Goal: Task Accomplishment & Management: Manage account settings

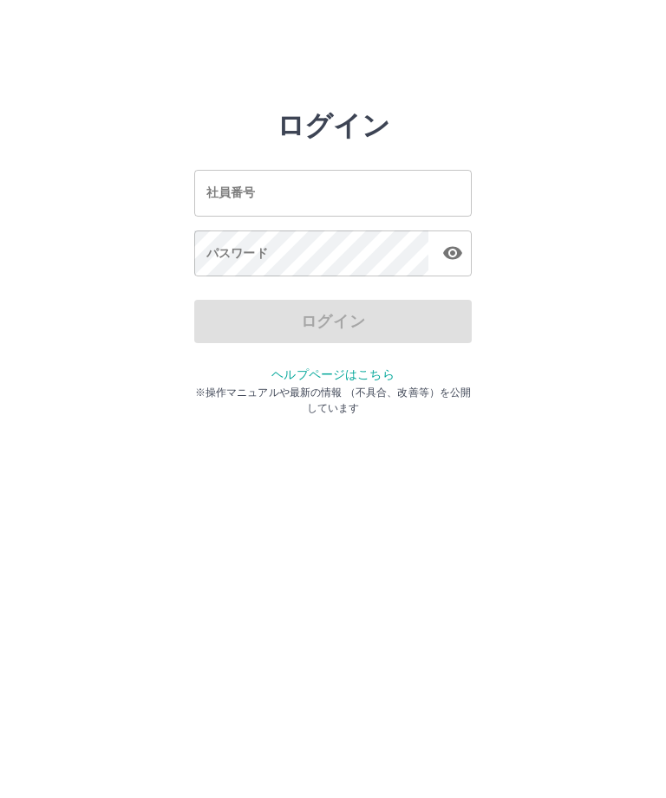
click at [331, 177] on input "社員番号" at bounding box center [332, 193] width 277 height 46
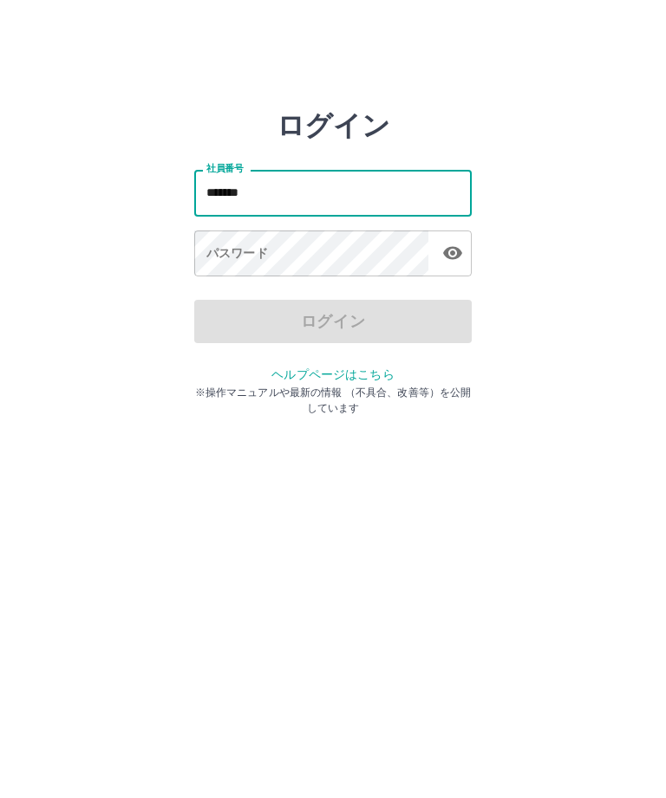
type input "*******"
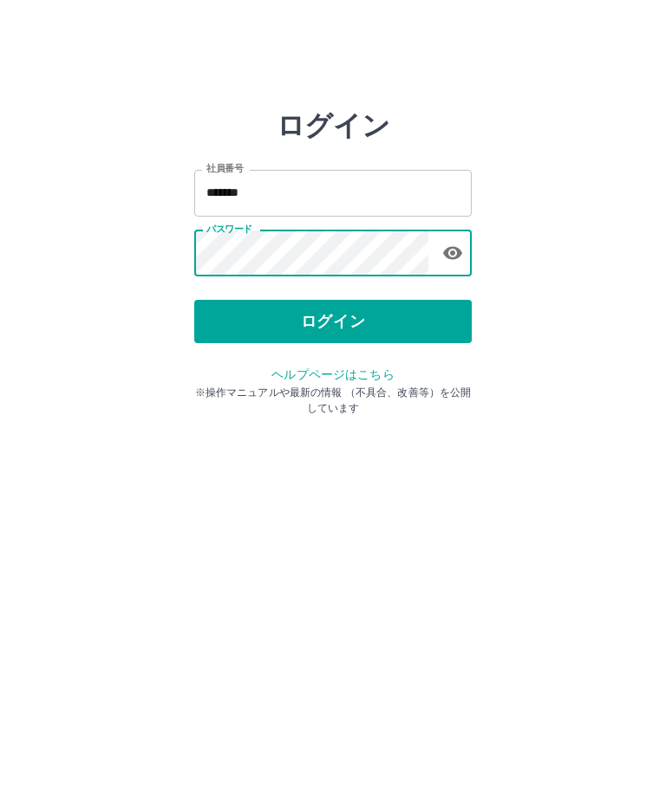
click at [359, 322] on button "ログイン" at bounding box center [332, 321] width 277 height 43
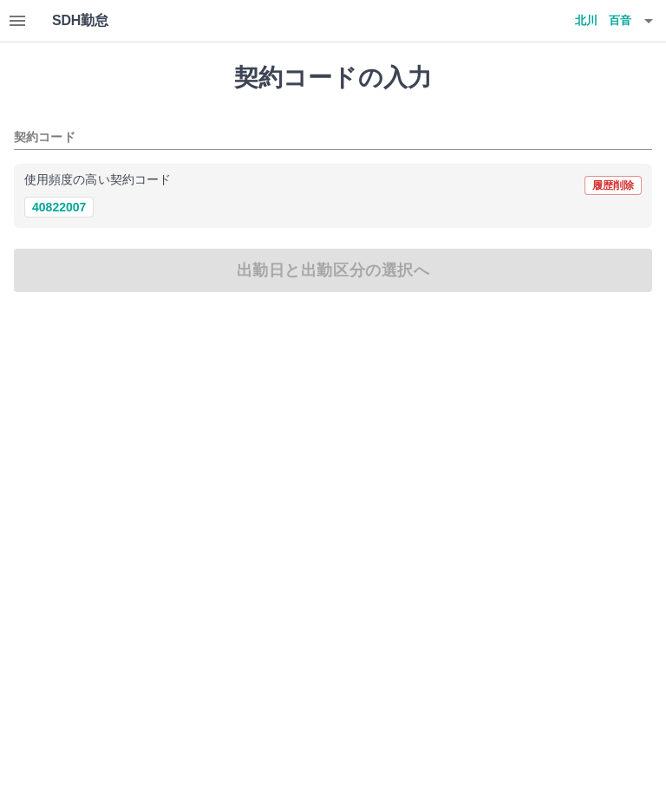
click at [46, 216] on button "40822007" at bounding box center [58, 207] width 69 height 21
type input "********"
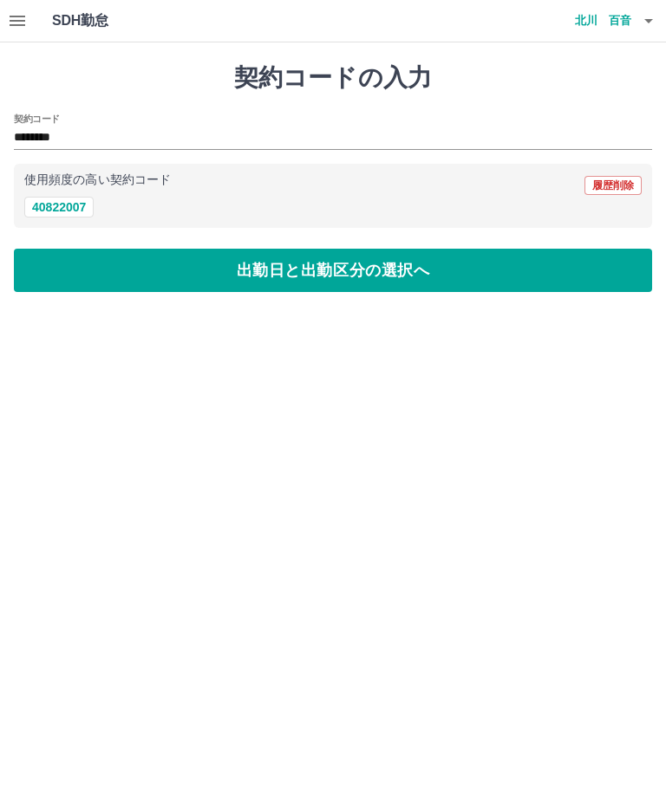
click at [337, 264] on button "出勤日と出勤区分の選択へ" at bounding box center [333, 270] width 638 height 43
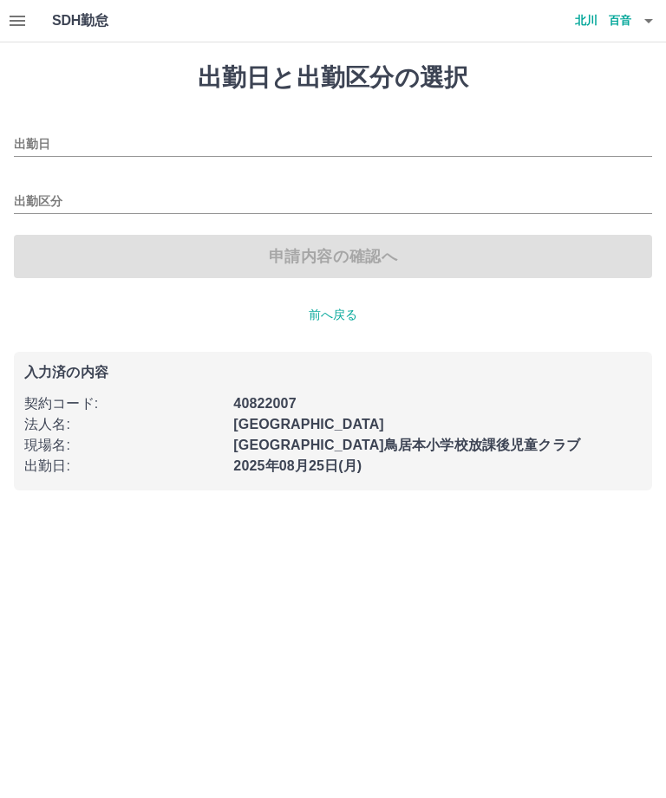
type input "**********"
click at [102, 179] on div "出勤区分" at bounding box center [333, 196] width 638 height 36
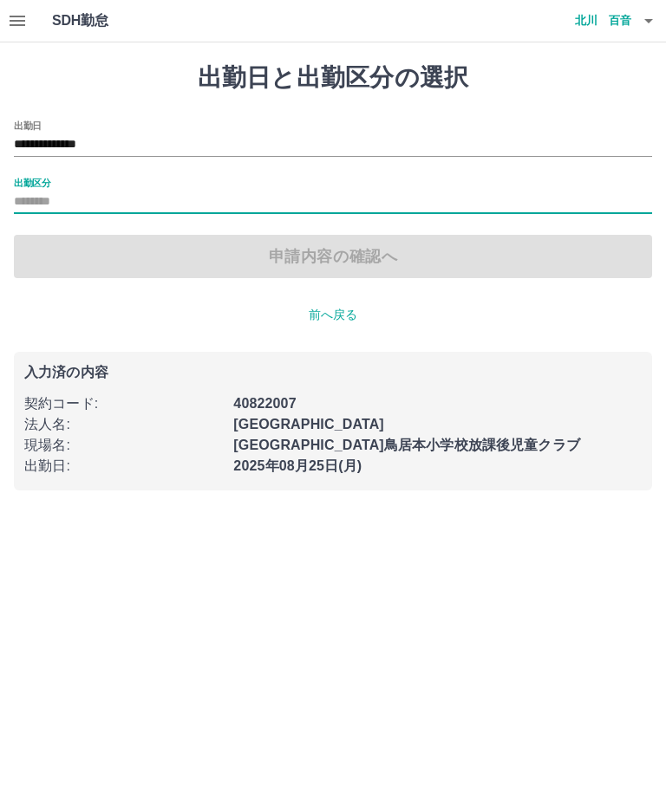
click at [192, 203] on input "出勤区分" at bounding box center [333, 203] width 638 height 22
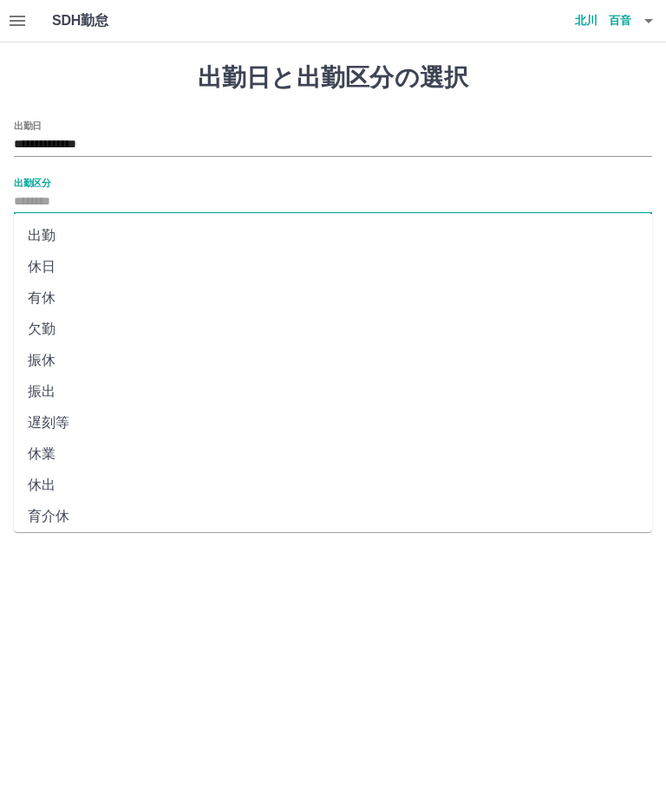
click at [177, 232] on li "出勤" at bounding box center [333, 235] width 638 height 31
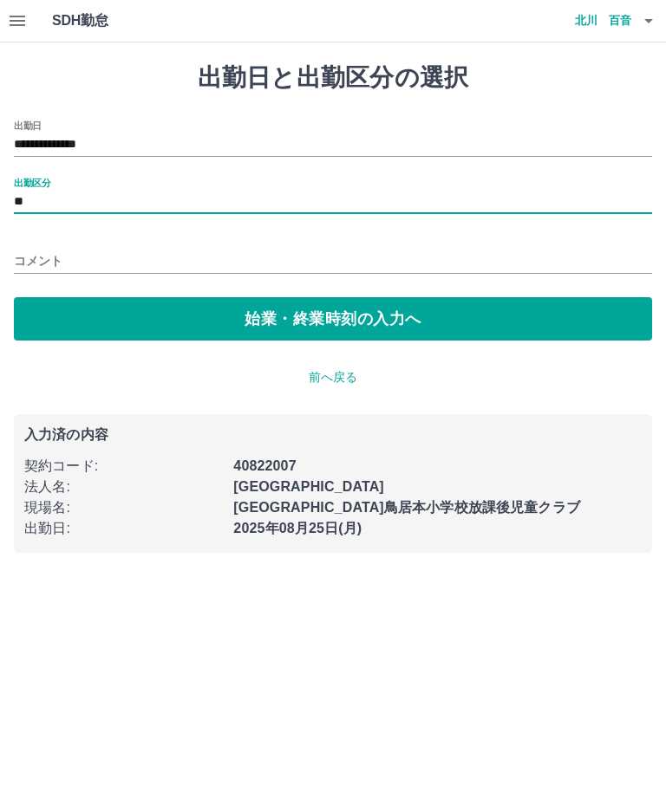
type input "**"
click at [382, 302] on button "始業・終業時刻の入力へ" at bounding box center [333, 318] width 638 height 43
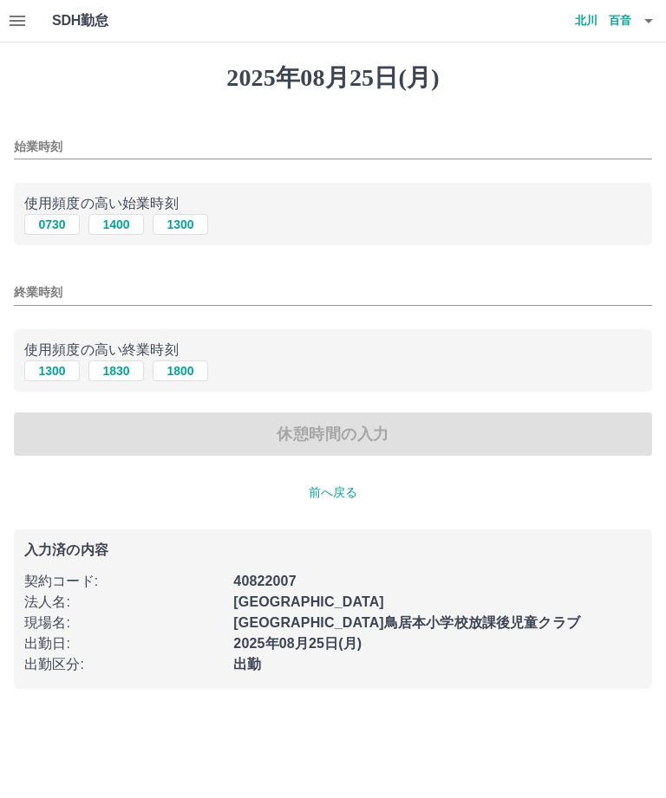
click at [201, 151] on input "始業時刻" at bounding box center [333, 146] width 638 height 25
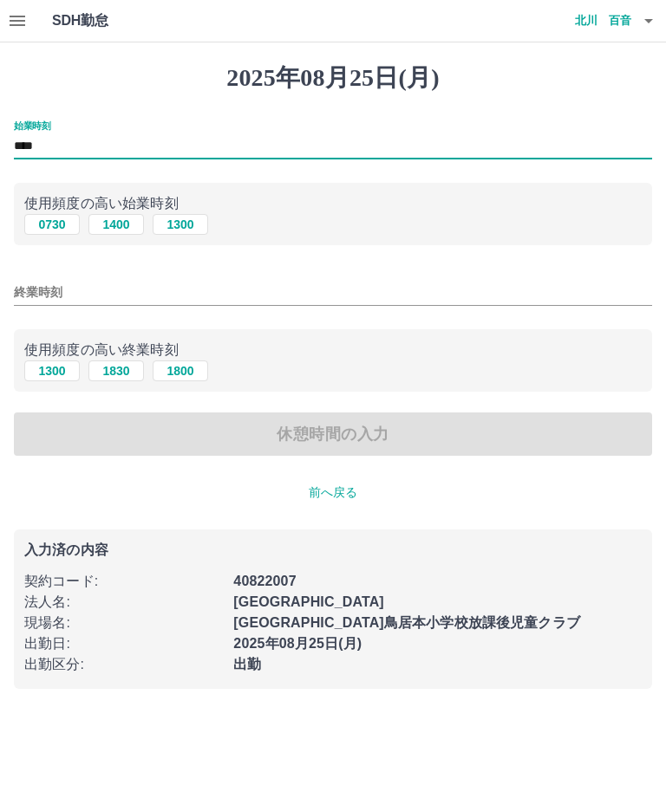
type input "****"
click at [257, 284] on input "終業時刻" at bounding box center [333, 292] width 638 height 25
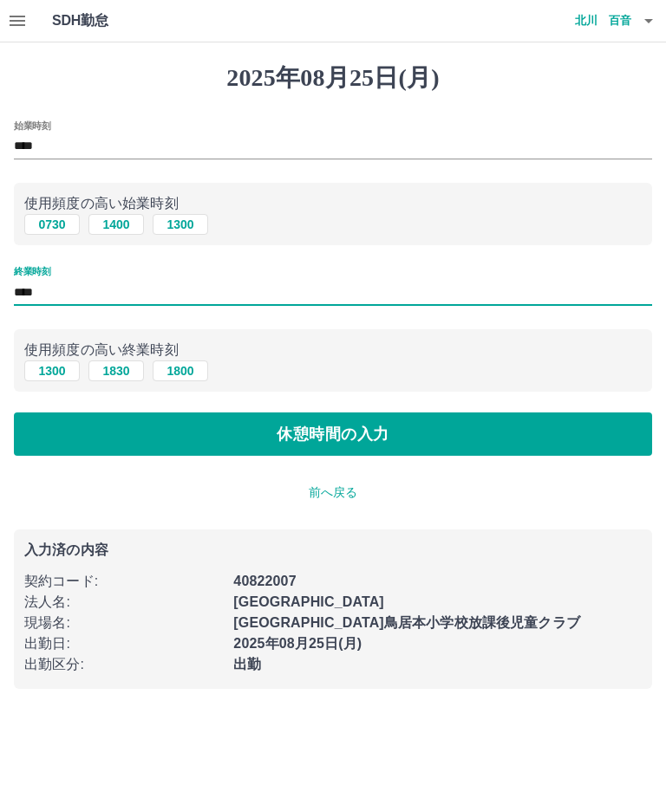
type input "****"
click at [471, 421] on button "休憩時間の入力" at bounding box center [333, 434] width 638 height 43
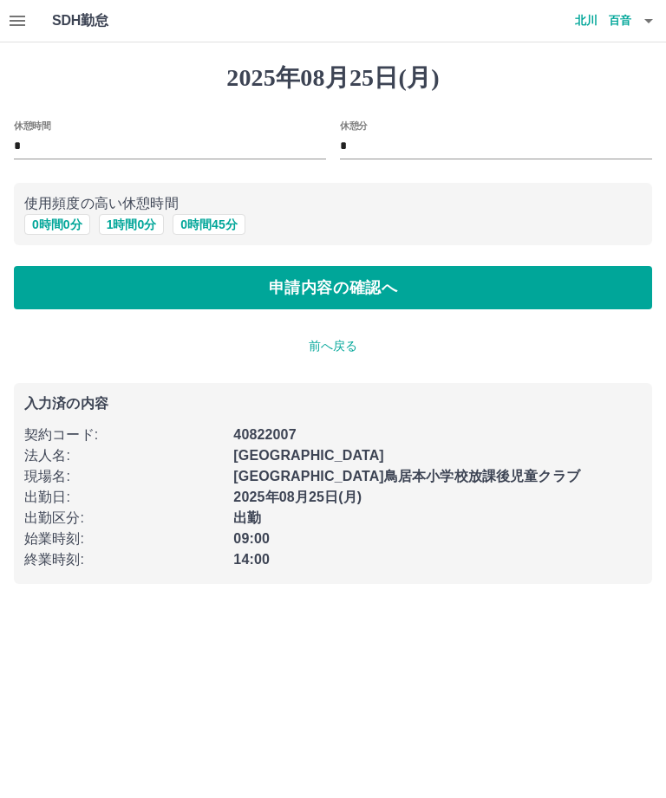
click at [515, 273] on button "申請内容の確認へ" at bounding box center [333, 287] width 638 height 43
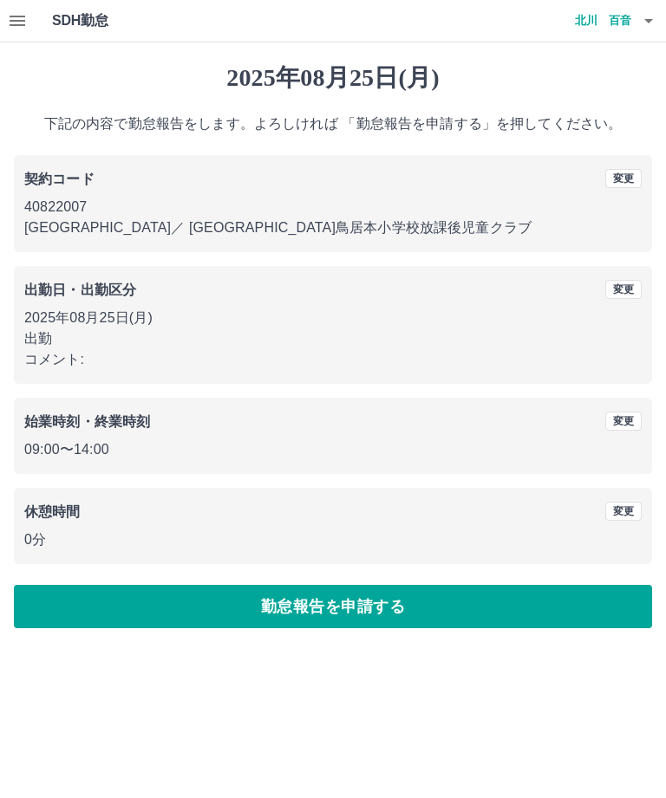
click at [457, 585] on button "勤怠報告を申請する" at bounding box center [333, 606] width 638 height 43
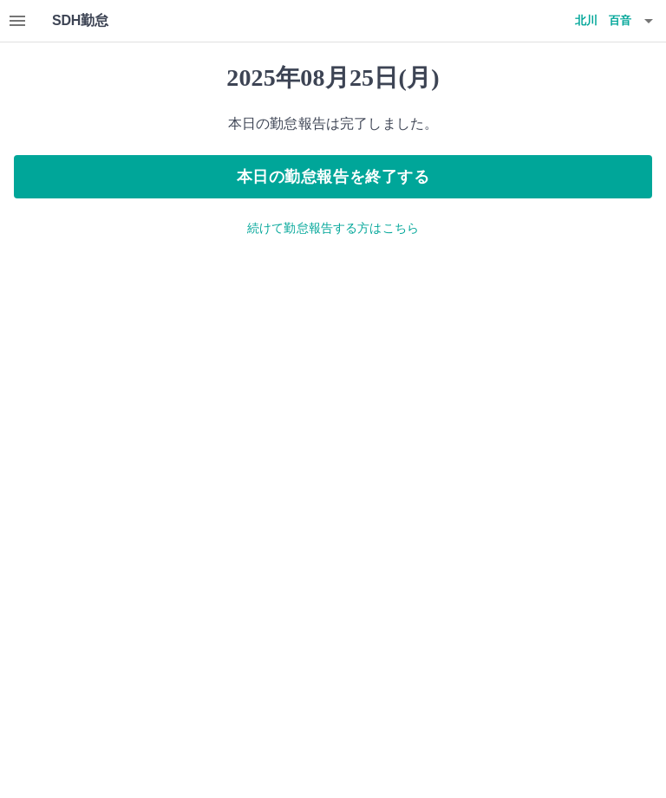
click at [10, 13] on icon "button" at bounding box center [17, 20] width 21 height 21
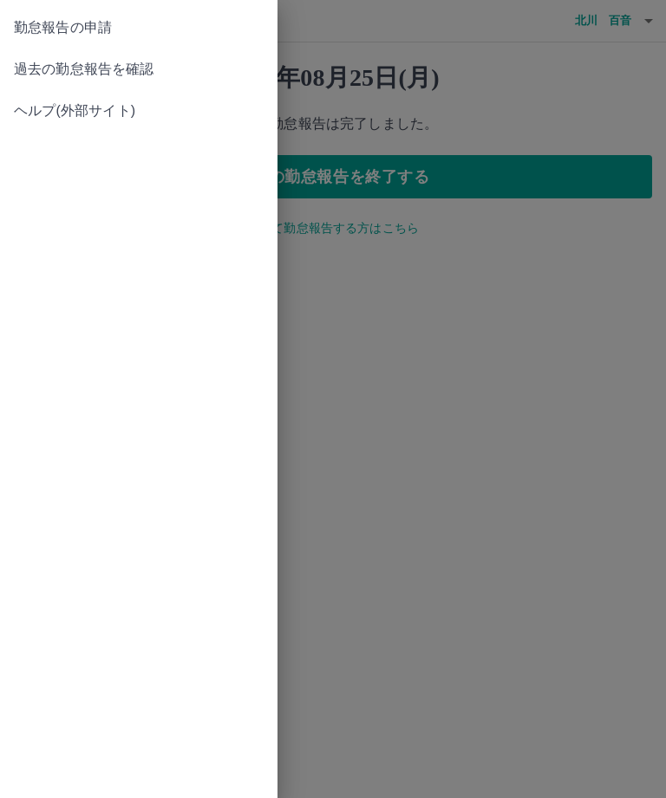
click at [202, 75] on span "過去の勤怠報告を確認" at bounding box center [139, 69] width 250 height 21
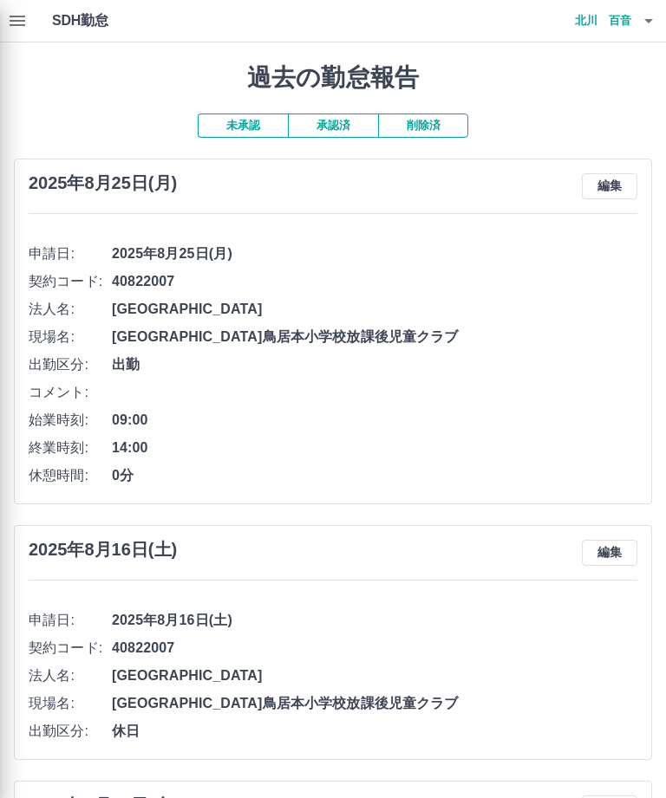
click at [642, 29] on div at bounding box center [333, 399] width 666 height 798
click at [637, 18] on div at bounding box center [333, 399] width 666 height 798
click at [599, 20] on div at bounding box center [333, 399] width 666 height 798
click at [636, 25] on div at bounding box center [333, 399] width 666 height 798
click at [644, 24] on div at bounding box center [333, 399] width 666 height 798
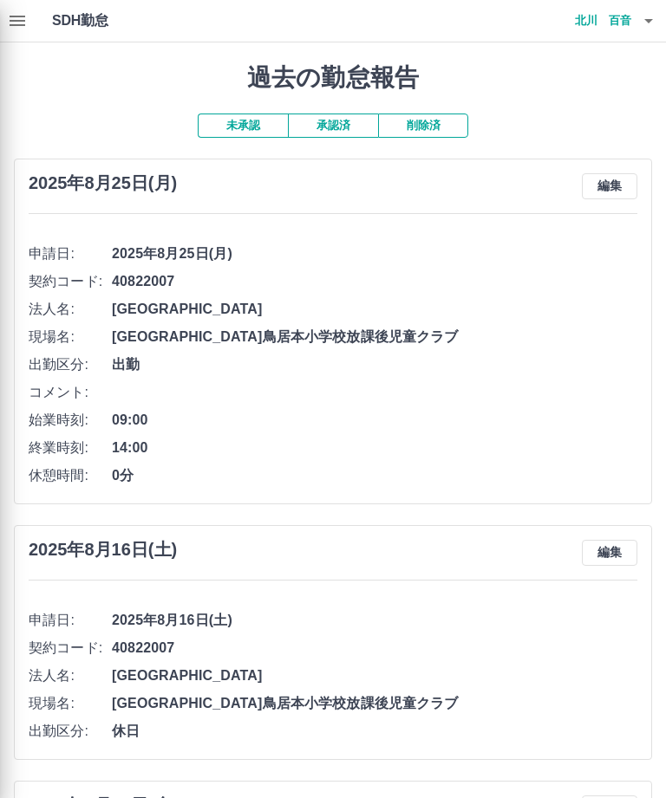
click at [606, 15] on div at bounding box center [333, 399] width 666 height 798
click at [652, 13] on div at bounding box center [333, 399] width 666 height 798
click at [522, 120] on div at bounding box center [333, 399] width 666 height 798
click at [600, 11] on div at bounding box center [333, 399] width 666 height 798
click at [642, 26] on div at bounding box center [333, 399] width 666 height 798
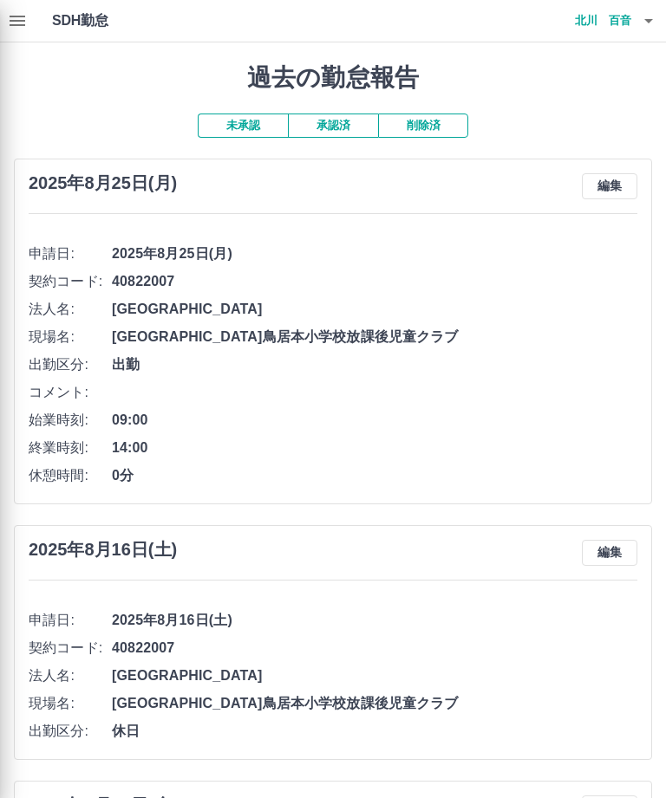
click at [649, 17] on div at bounding box center [333, 399] width 666 height 798
click at [649, 16] on div at bounding box center [333, 399] width 666 height 798
click at [585, 27] on div at bounding box center [333, 399] width 666 height 798
click at [628, 23] on div at bounding box center [333, 399] width 666 height 798
click at [587, 23] on div at bounding box center [333, 399] width 666 height 798
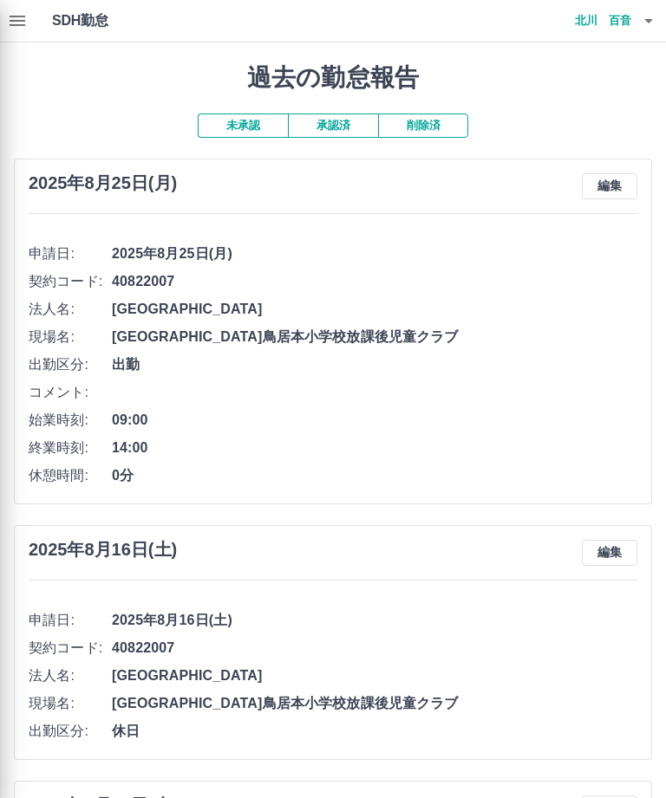
click at [330, 124] on div at bounding box center [333, 399] width 666 height 798
click at [344, 128] on div at bounding box center [333, 399] width 666 height 798
click at [14, 15] on div at bounding box center [333, 399] width 666 height 798
click at [7, 4] on div at bounding box center [333, 399] width 666 height 798
click at [7, 3] on div at bounding box center [333, 399] width 666 height 798
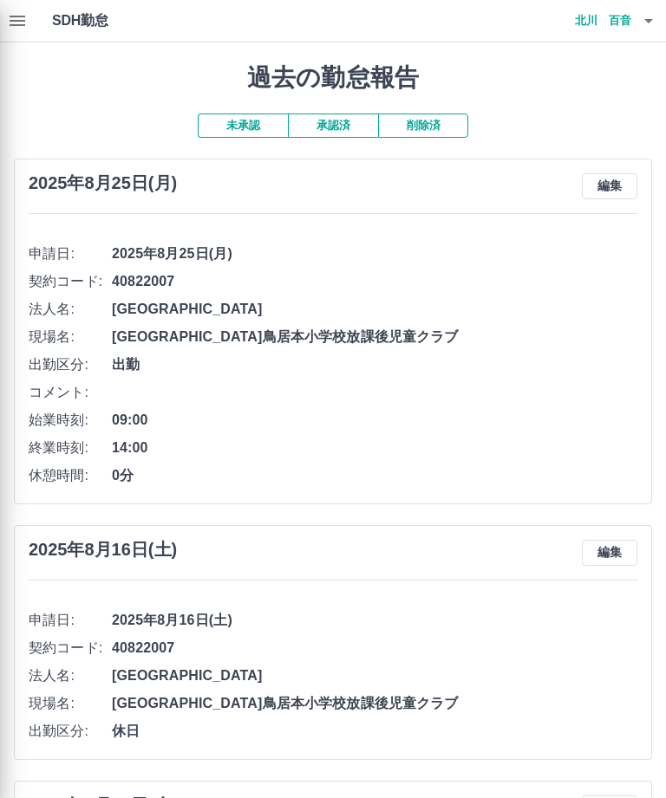
click at [600, 24] on div at bounding box center [333, 399] width 666 height 798
click at [544, 74] on div at bounding box center [333, 399] width 666 height 798
click at [608, 22] on div at bounding box center [333, 399] width 666 height 798
click at [636, 14] on div at bounding box center [333, 399] width 666 height 798
click at [656, 26] on div at bounding box center [333, 399] width 666 height 798
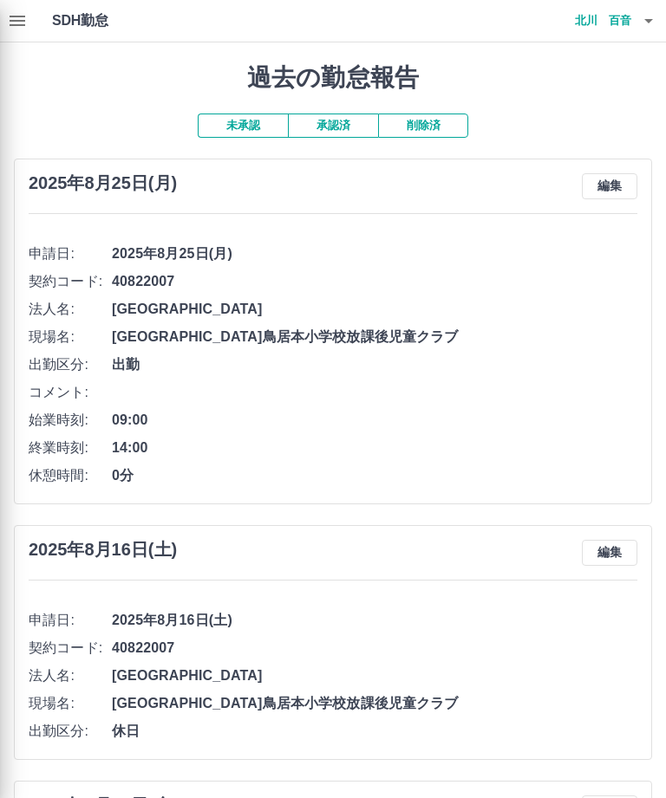
click at [555, 80] on div at bounding box center [333, 399] width 666 height 798
click at [591, 23] on div at bounding box center [333, 399] width 666 height 798
click at [227, 131] on div at bounding box center [333, 399] width 666 height 798
click at [255, 124] on div at bounding box center [333, 399] width 666 height 798
click at [619, 23] on div at bounding box center [333, 399] width 666 height 798
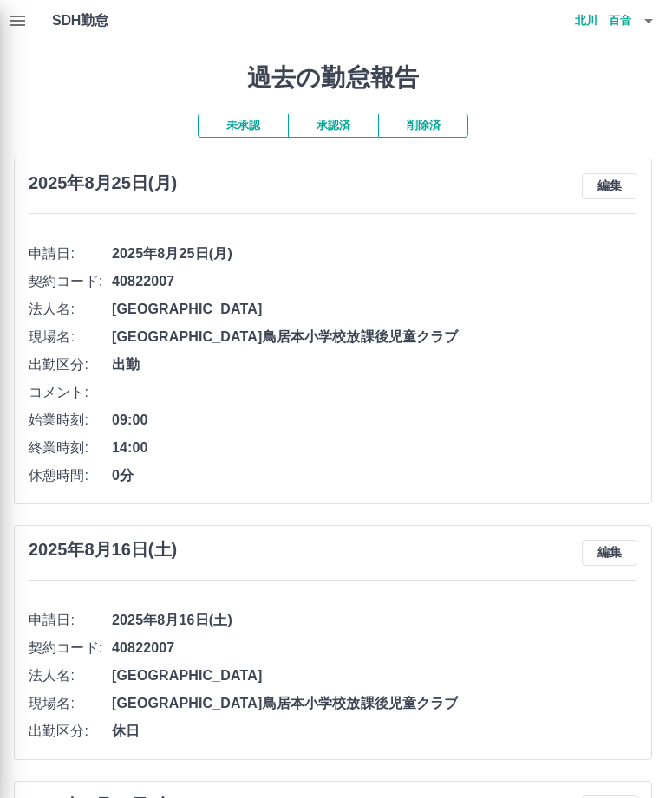
click at [649, 19] on div at bounding box center [333, 399] width 666 height 798
click at [648, 19] on div at bounding box center [333, 399] width 666 height 798
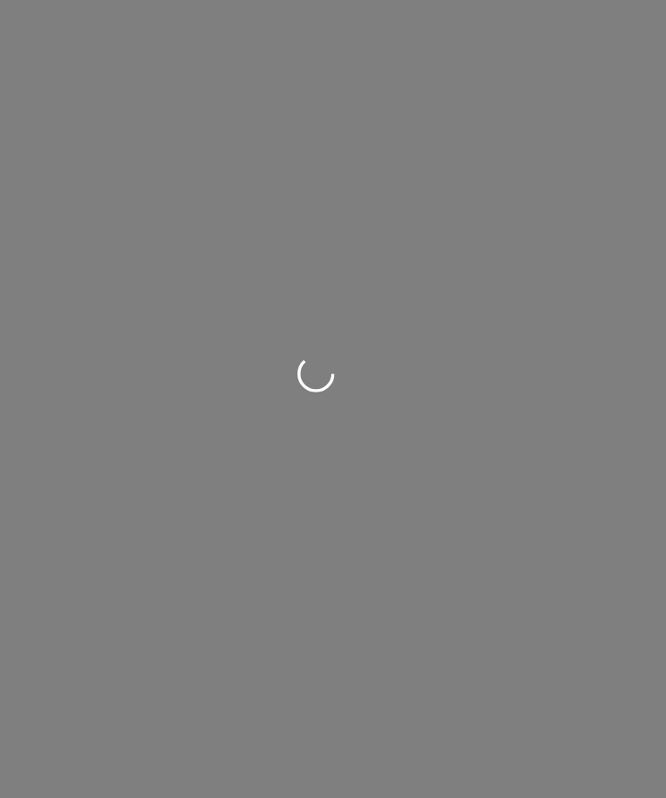
scroll to position [49, 36]
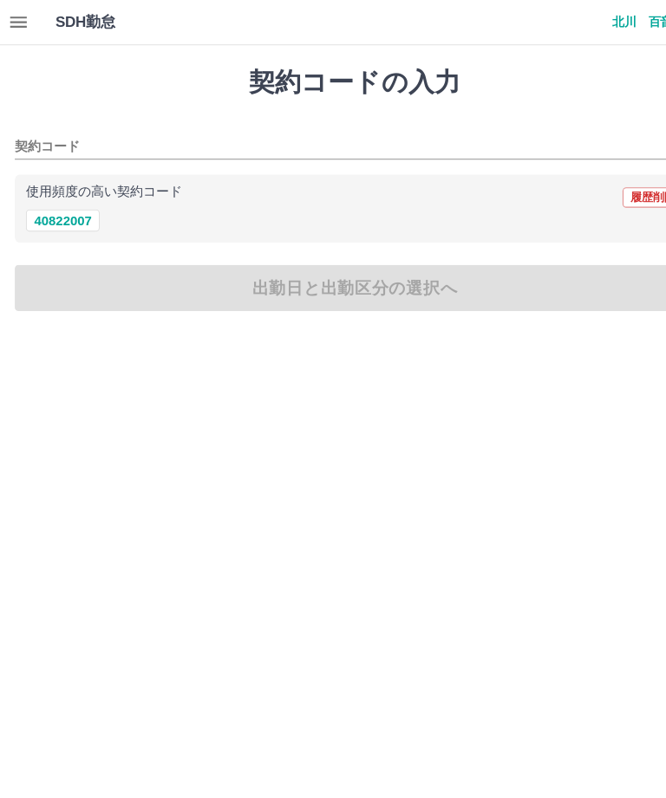
click at [18, 7] on button "button" at bounding box center [17, 21] width 35 height 42
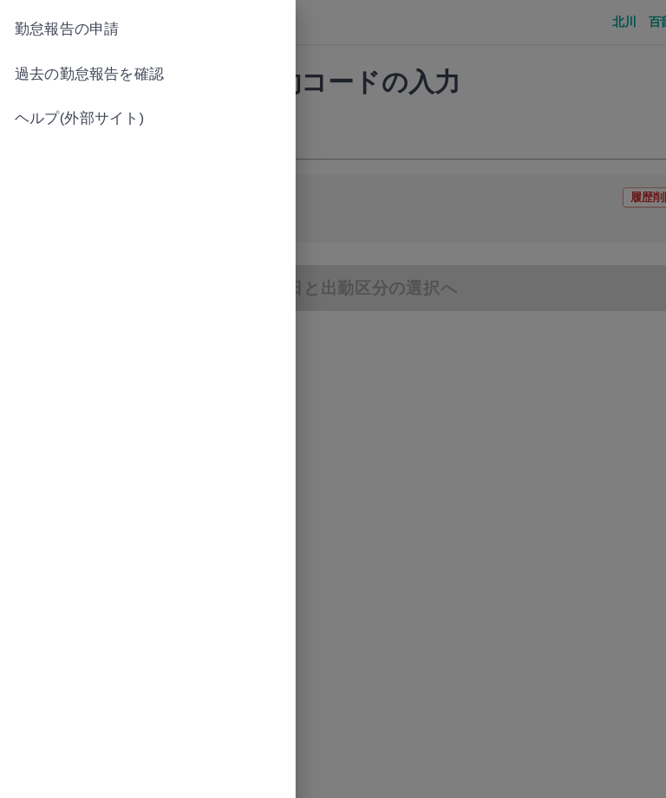
click at [202, 58] on link "過去の勤怠報告を確認" at bounding box center [138, 70] width 277 height 42
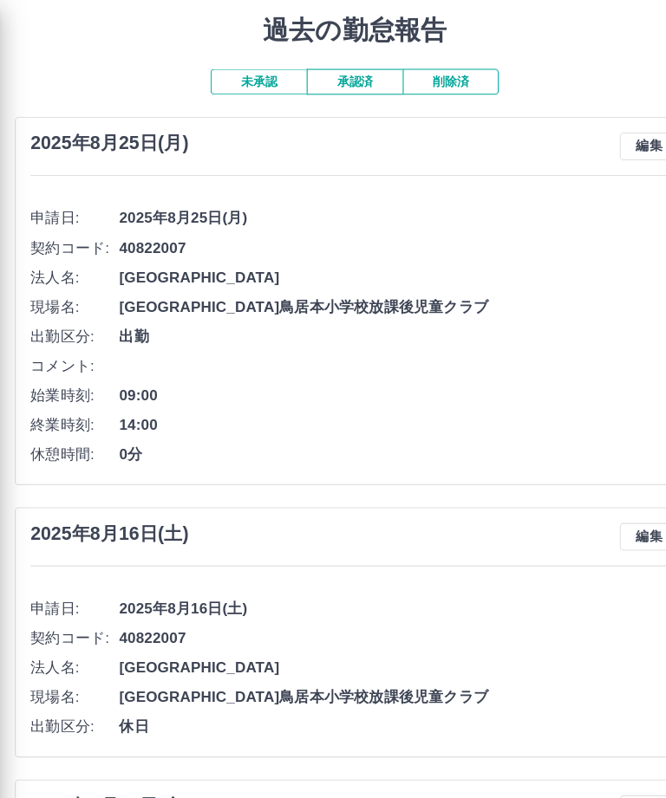
click at [259, 132] on div at bounding box center [333, 399] width 666 height 798
click at [250, 119] on div at bounding box center [333, 399] width 666 height 798
click at [249, 119] on div at bounding box center [333, 399] width 666 height 798
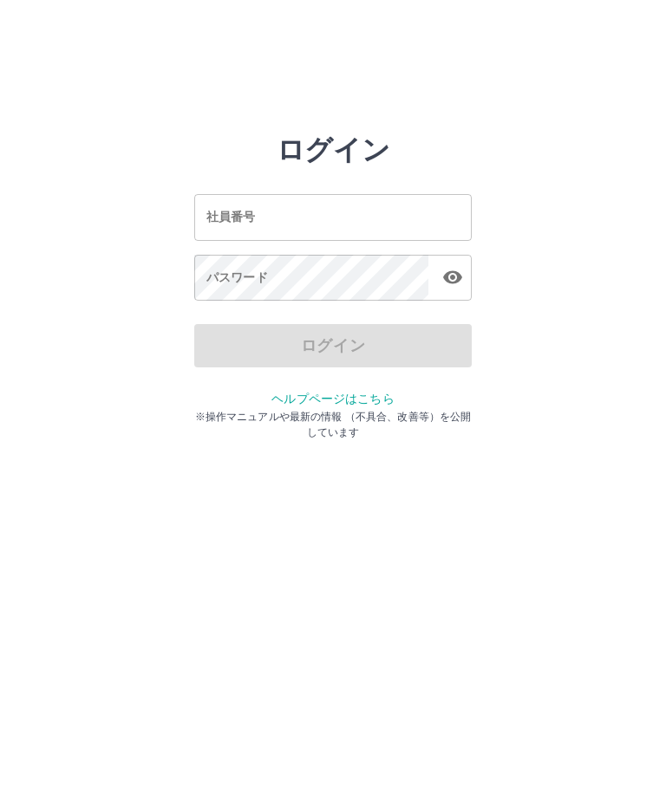
scroll to position [-19, 0]
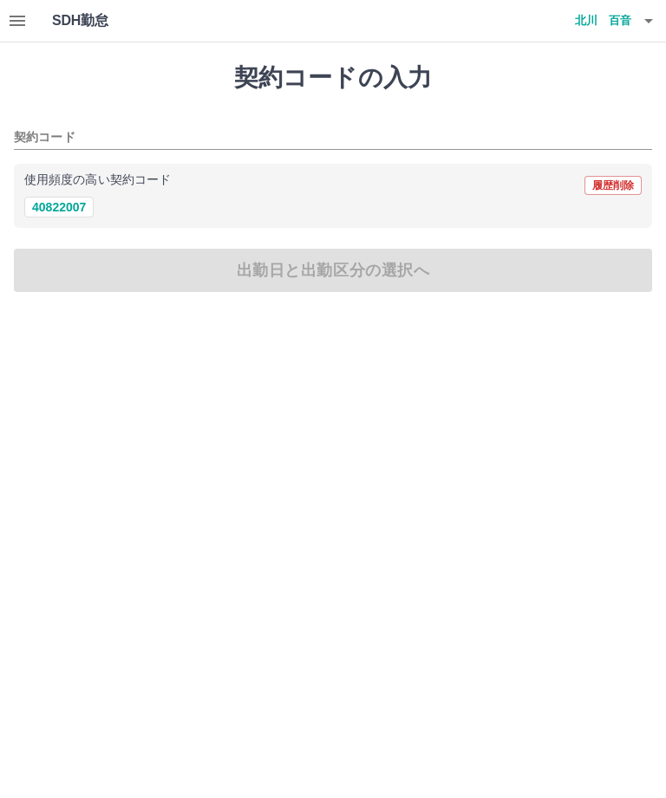
click at [55, 205] on button "40822007" at bounding box center [58, 207] width 69 height 21
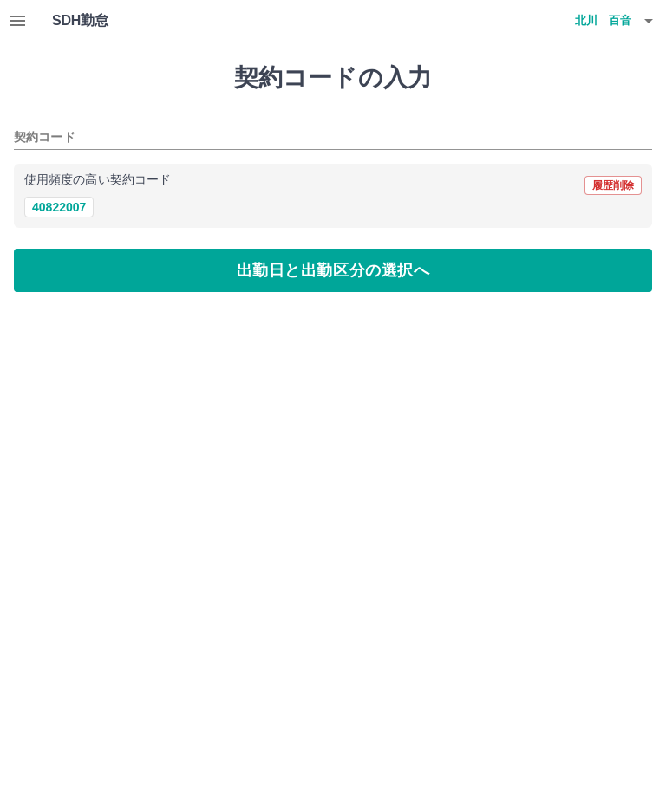
type input "********"
click at [167, 254] on button "出勤日と出勤区分の選択へ" at bounding box center [333, 270] width 638 height 43
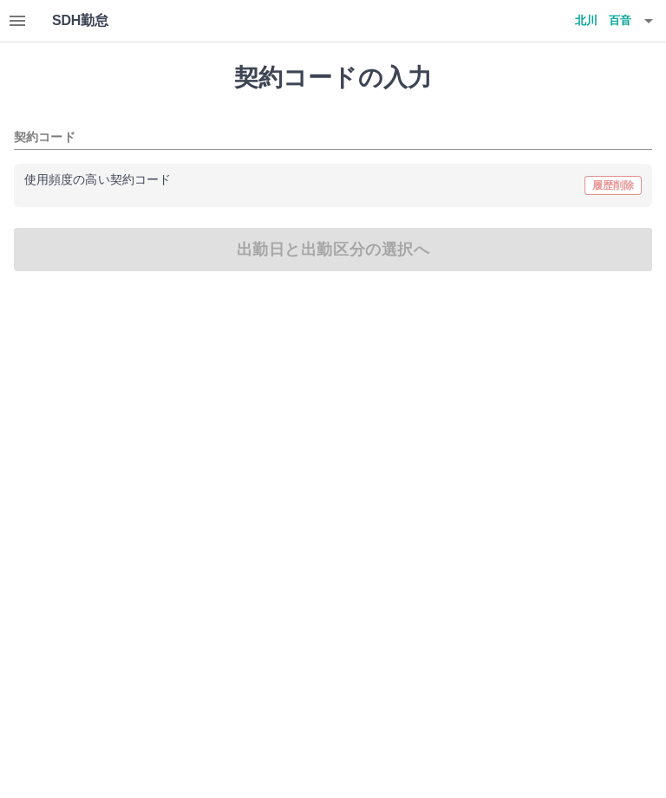
type input "********"
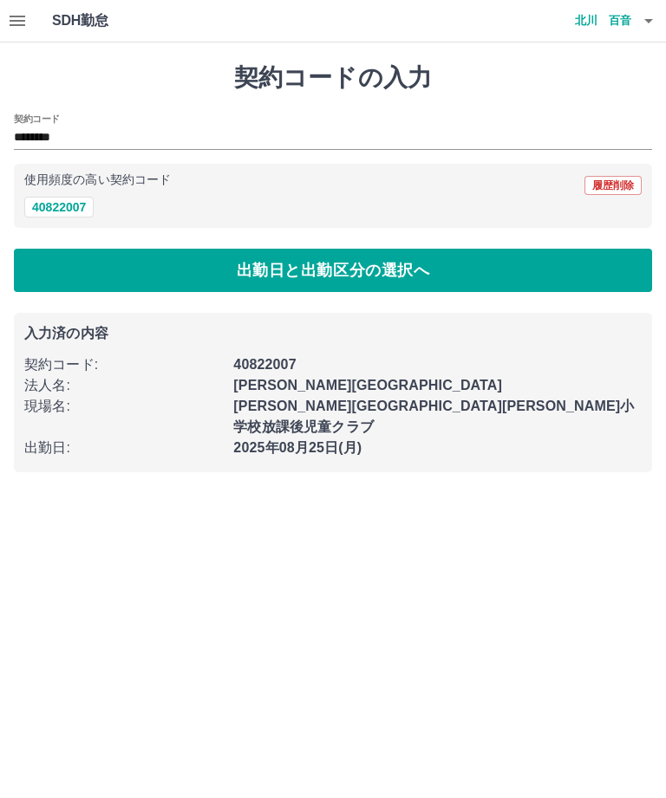
click at [600, 26] on h4 "北川　百音" at bounding box center [579, 21] width 104 height 42
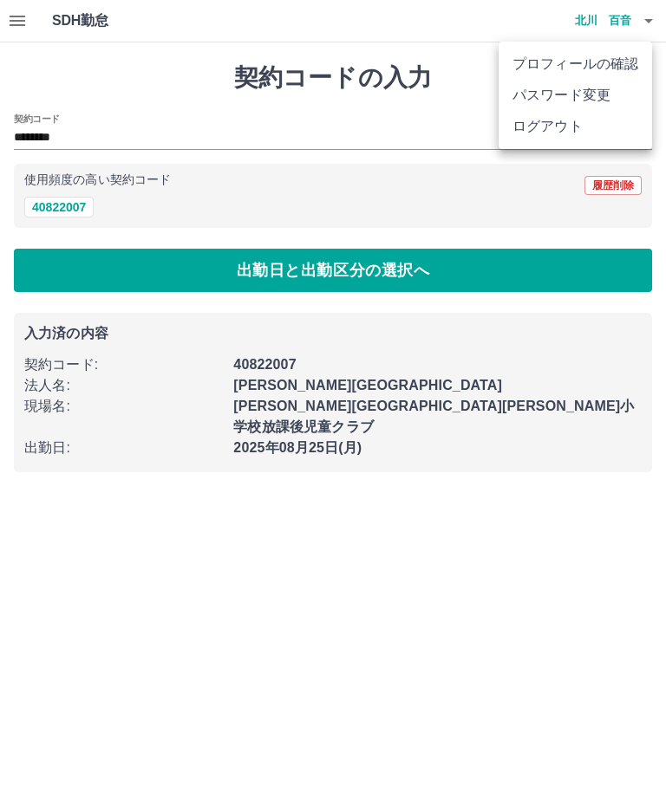
click at [555, 128] on li "ログアウト" at bounding box center [574, 126] width 153 height 31
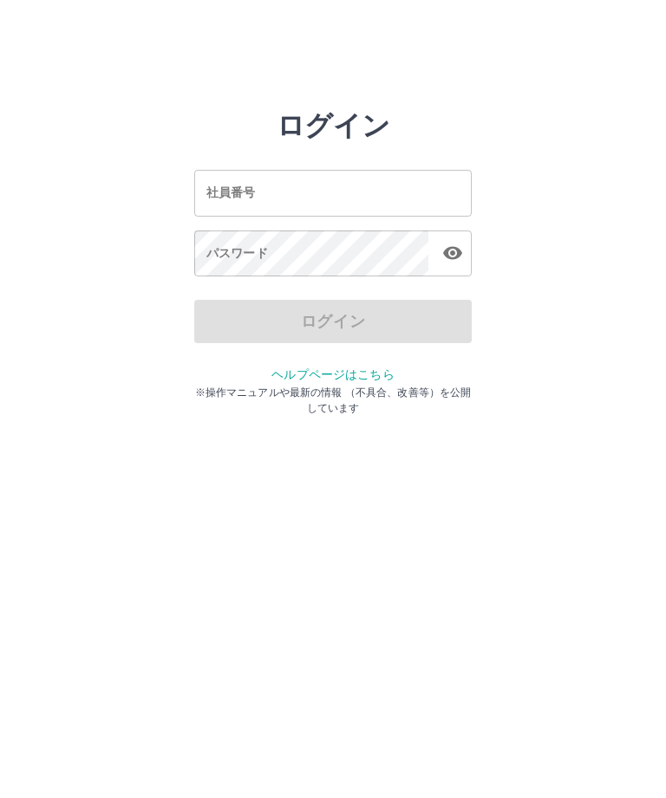
click at [309, 185] on input "社員番号" at bounding box center [332, 193] width 277 height 46
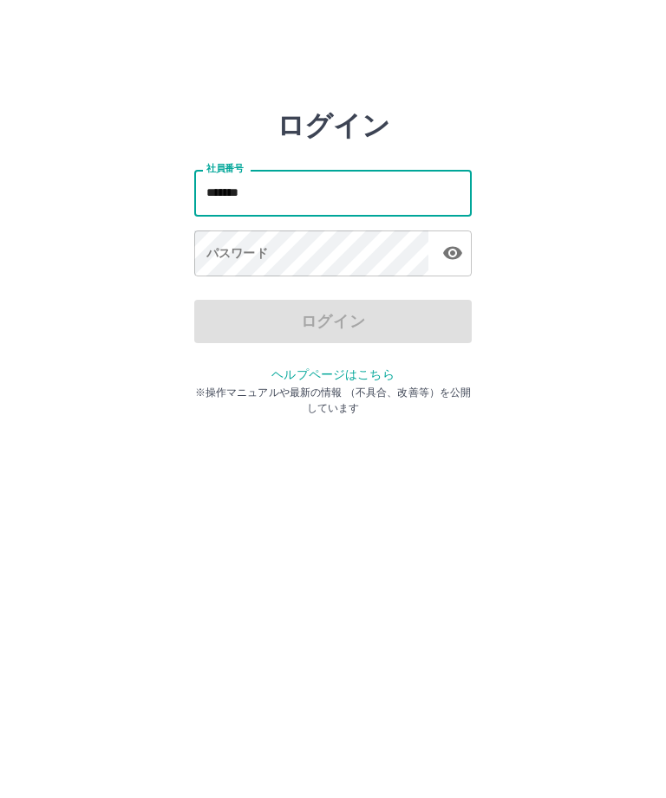
type input "*******"
click at [232, 260] on div "パスワード パスワード" at bounding box center [332, 255] width 277 height 49
click at [240, 249] on div "パスワード パスワード" at bounding box center [332, 255] width 277 height 49
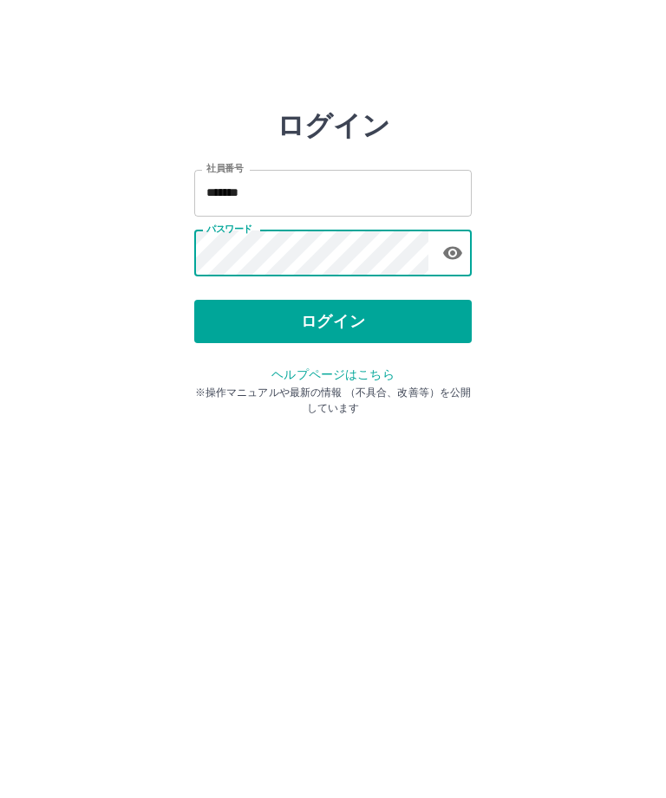
click at [267, 312] on button "ログイン" at bounding box center [332, 321] width 277 height 43
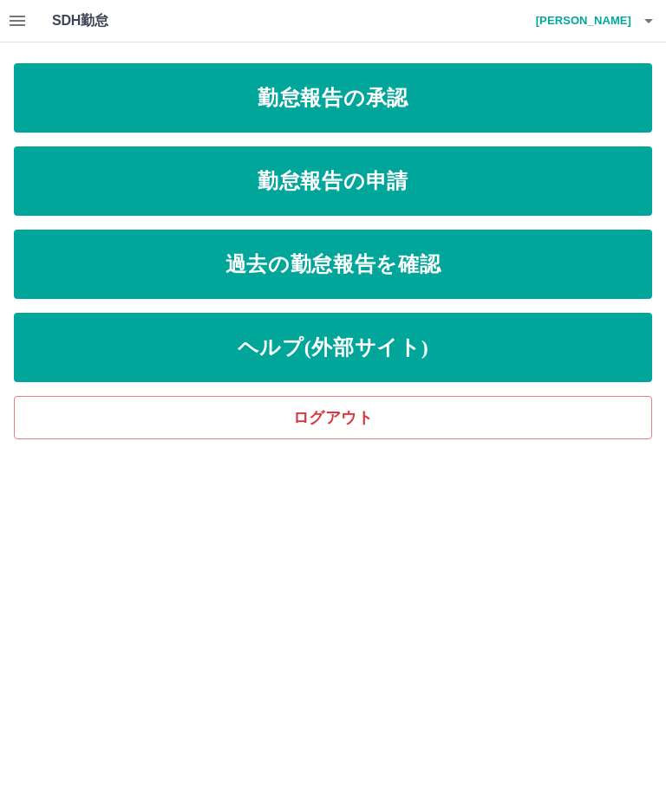
click at [483, 173] on link "勤怠報告の申請" at bounding box center [333, 180] width 638 height 69
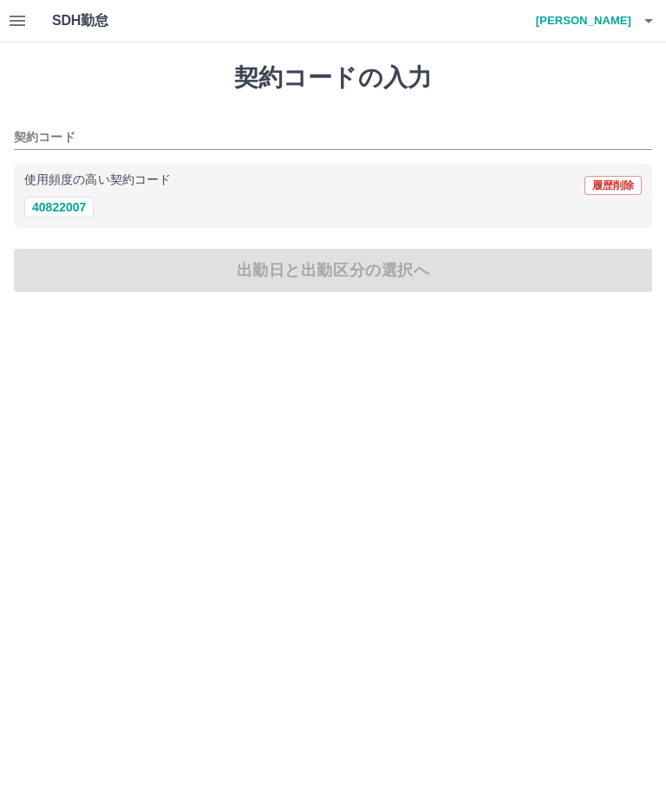
click at [68, 210] on button "40822007" at bounding box center [58, 207] width 69 height 21
type input "********"
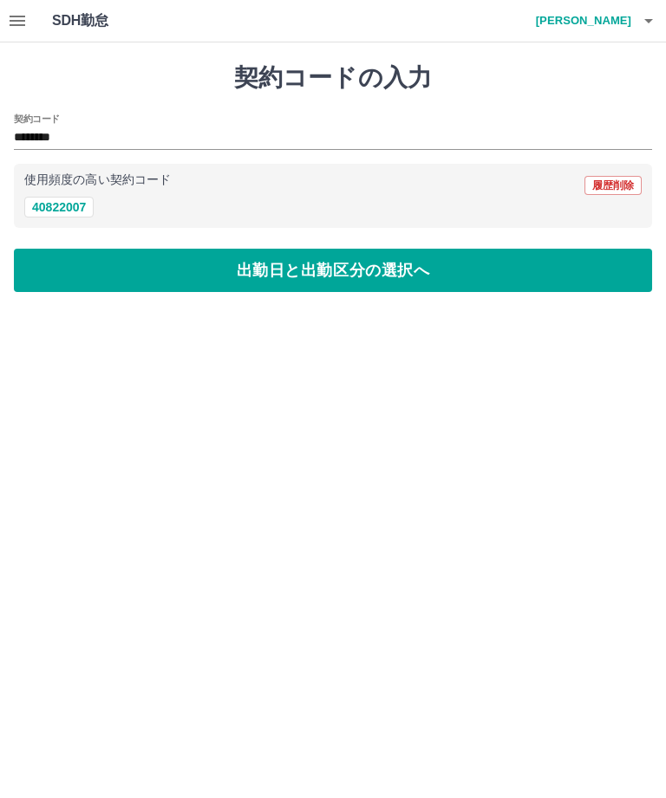
click at [159, 263] on button "出勤日と出勤区分の選択へ" at bounding box center [333, 270] width 638 height 43
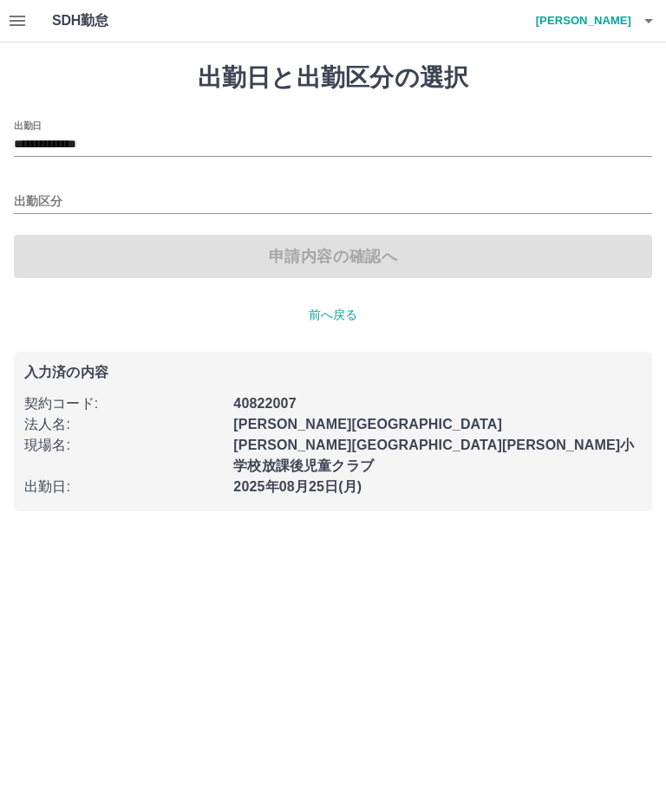
click at [36, 185] on div "出勤区分" at bounding box center [333, 196] width 638 height 36
click at [37, 171] on div "**********" at bounding box center [333, 199] width 638 height 158
click at [35, 198] on input "出勤区分" at bounding box center [333, 203] width 638 height 22
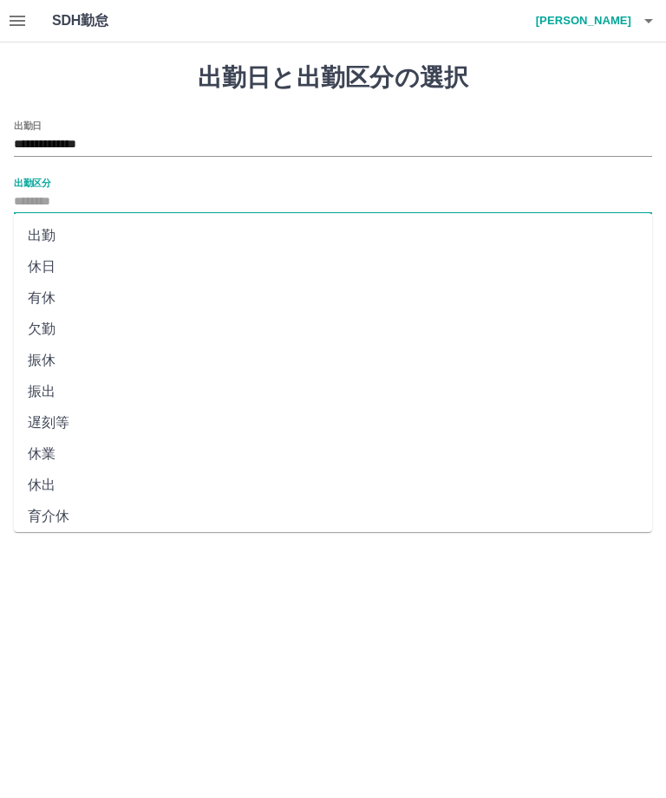
click at [46, 233] on li "出勤" at bounding box center [333, 235] width 638 height 31
type input "**"
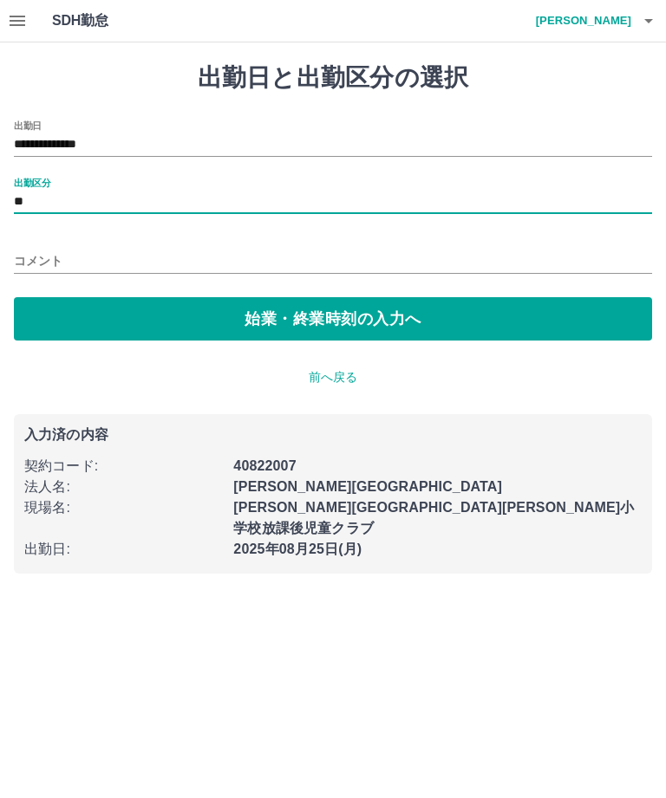
click at [156, 315] on button "始業・終業時刻の入力へ" at bounding box center [333, 318] width 638 height 43
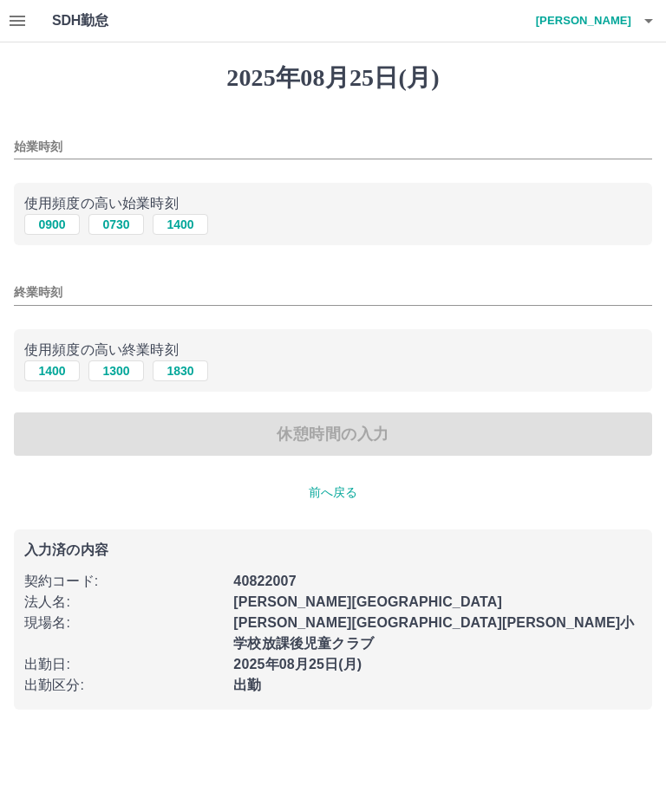
click at [110, 218] on button "0730" at bounding box center [115, 224] width 55 height 21
type input "****"
click at [29, 290] on input "終業時刻" at bounding box center [333, 292] width 638 height 25
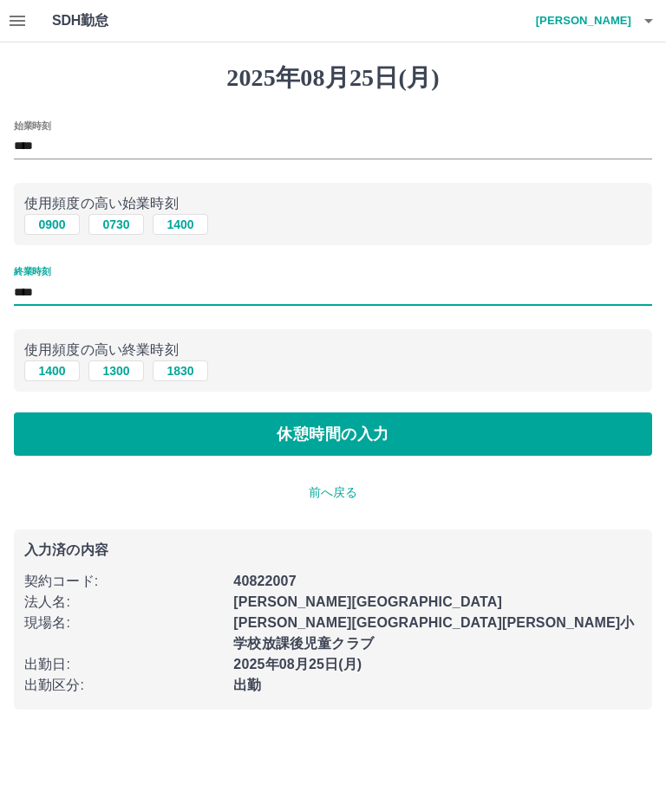
type input "****"
click at [237, 426] on button "休憩時間の入力" at bounding box center [333, 434] width 638 height 43
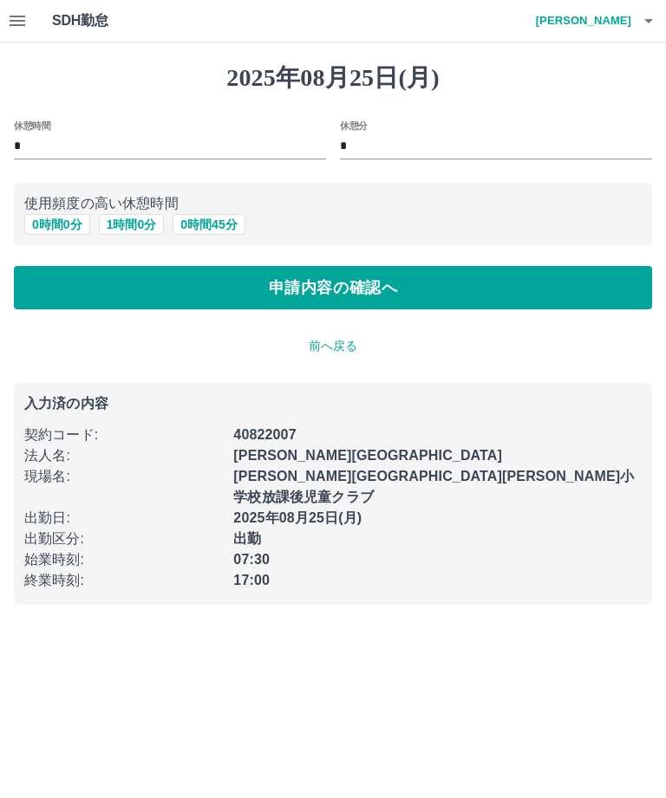
click at [330, 342] on p "前へ戻る" at bounding box center [333, 346] width 638 height 18
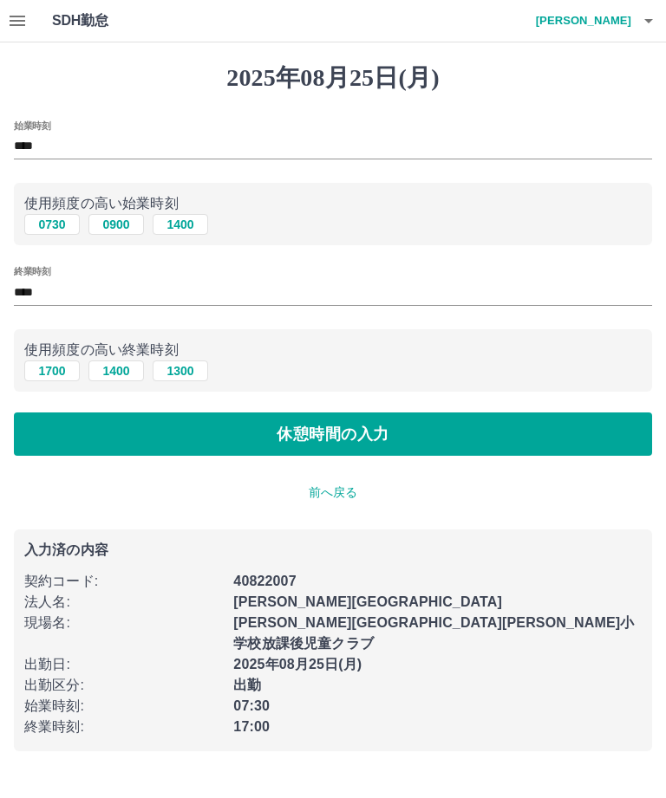
click at [27, 140] on input "****" at bounding box center [333, 146] width 638 height 25
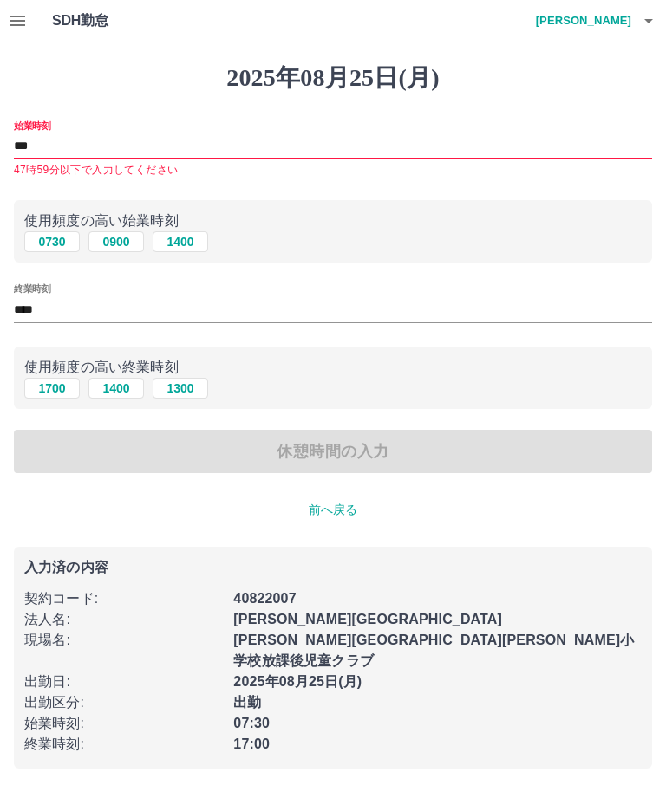
type input "****"
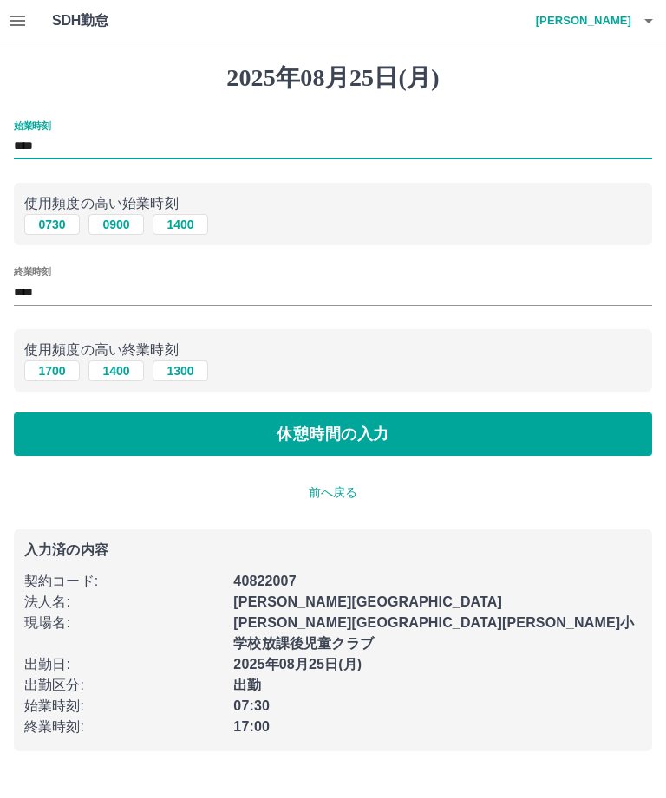
click at [227, 432] on button "休憩時間の入力" at bounding box center [333, 434] width 638 height 43
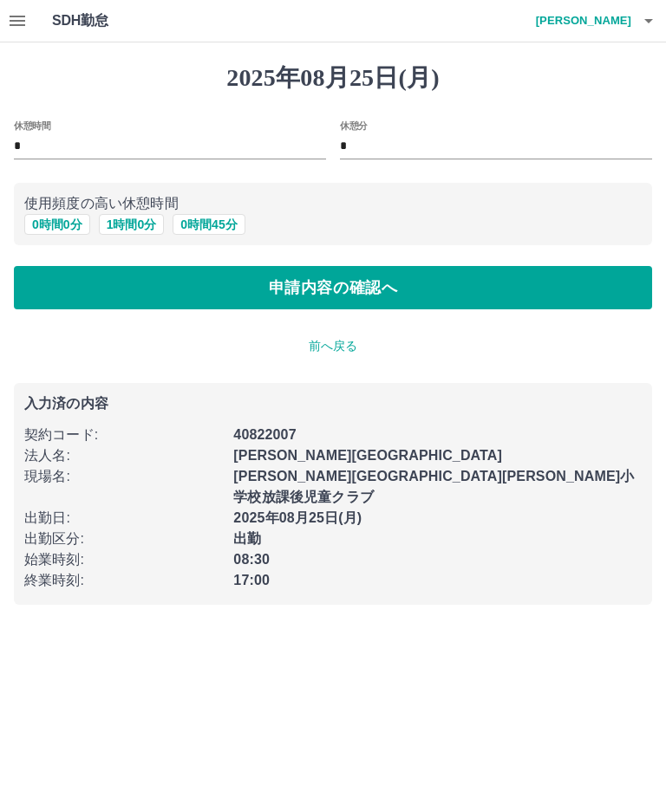
click at [130, 211] on p "使用頻度の高い休憩時間" at bounding box center [332, 203] width 617 height 21
click at [140, 221] on button "1 時間 0 分" at bounding box center [132, 224] width 66 height 21
type input "*"
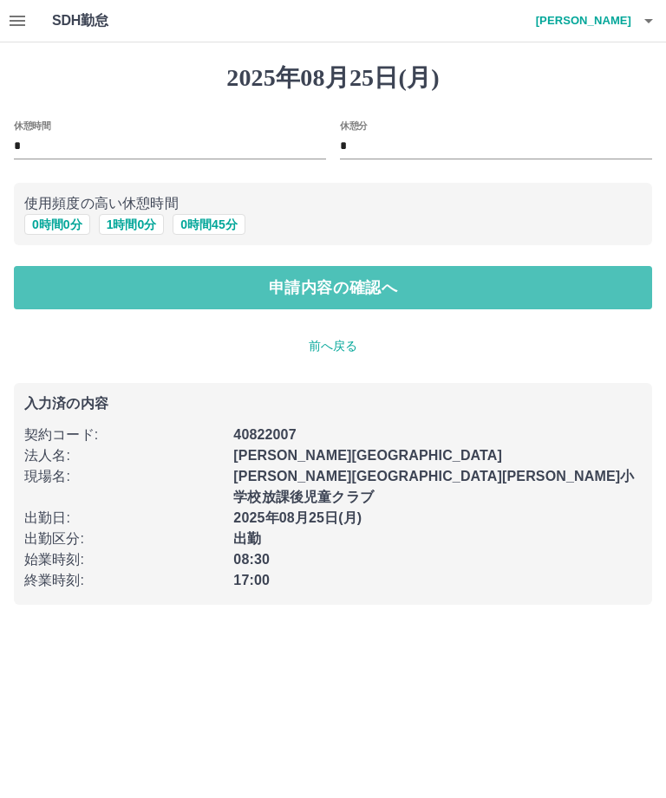
click at [171, 270] on button "申請内容の確認へ" at bounding box center [333, 287] width 638 height 43
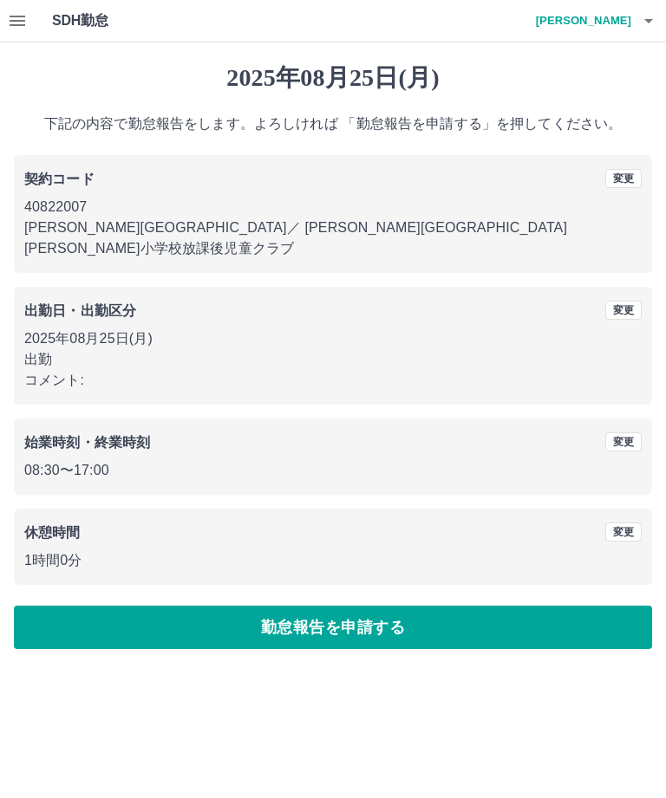
click at [214, 607] on button "勤怠報告を申請する" at bounding box center [333, 627] width 638 height 43
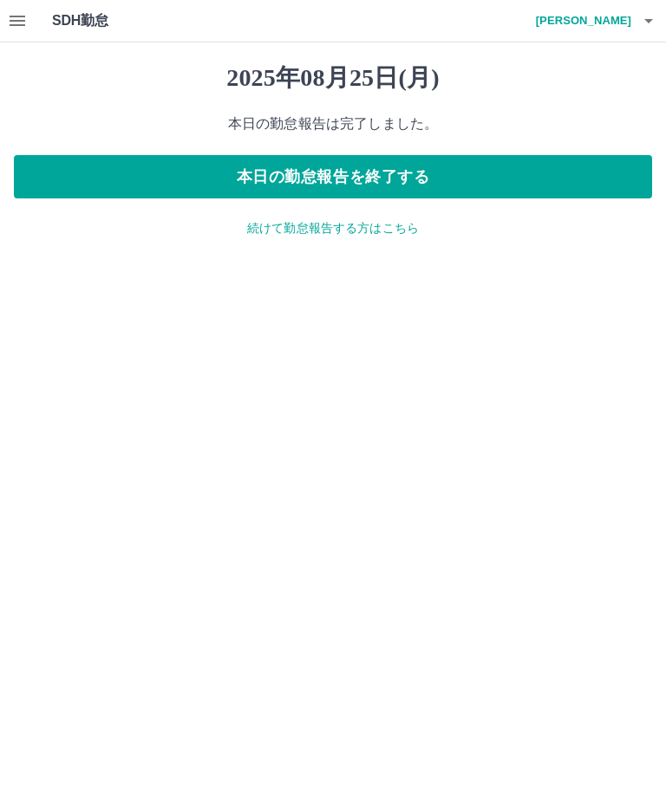
click at [600, 12] on h4 "[PERSON_NAME]" at bounding box center [579, 21] width 104 height 42
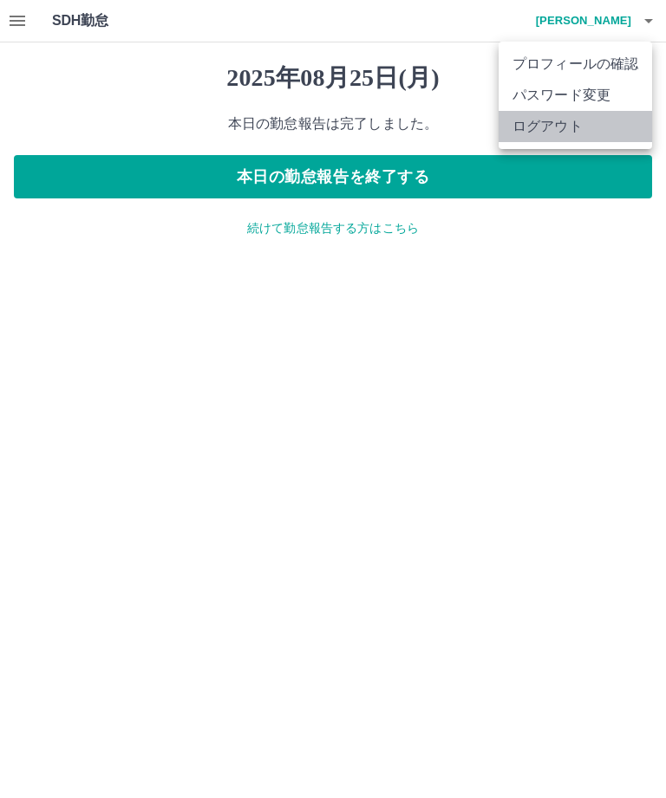
click at [546, 123] on li "ログアウト" at bounding box center [574, 126] width 153 height 31
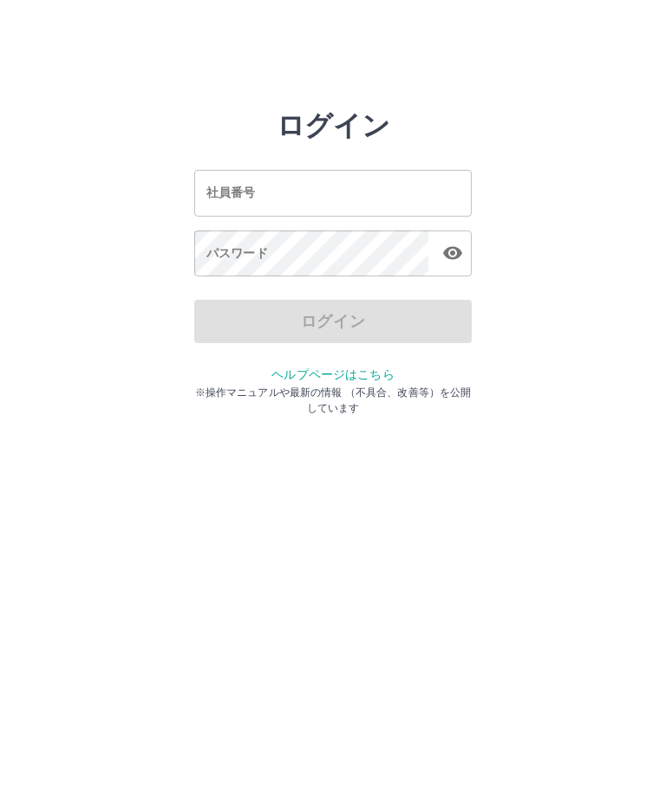
click at [283, 198] on input "社員番号" at bounding box center [332, 193] width 277 height 46
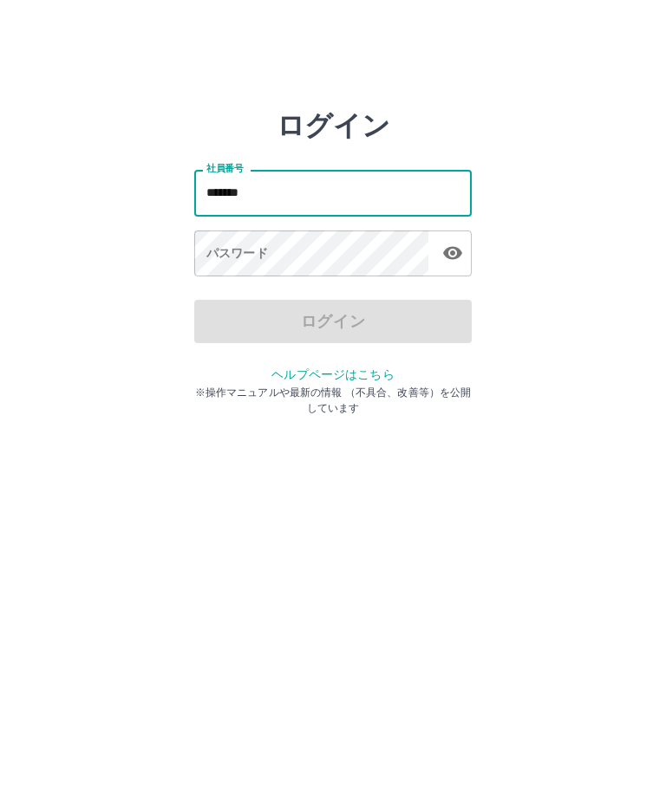
type input "*******"
click at [240, 250] on div "パスワード パスワード" at bounding box center [332, 255] width 277 height 49
click at [239, 250] on div "パスワード パスワード" at bounding box center [332, 255] width 277 height 49
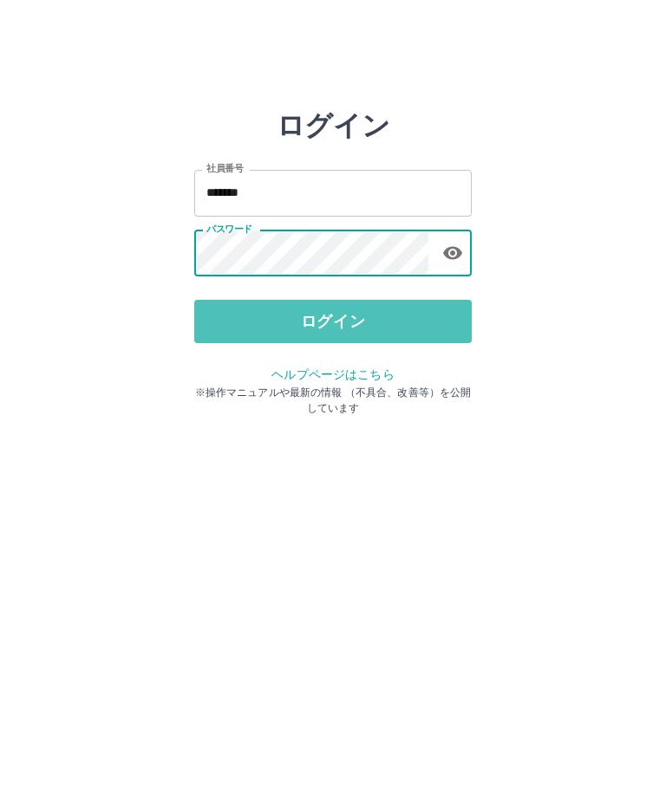
click at [315, 318] on button "ログイン" at bounding box center [332, 321] width 277 height 43
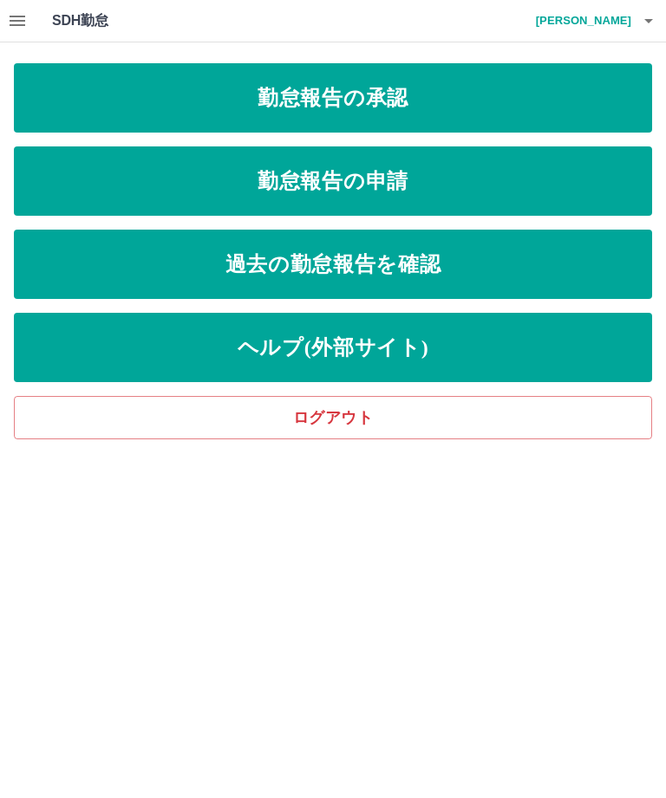
click at [523, 102] on link "勤怠報告の承認" at bounding box center [333, 97] width 638 height 69
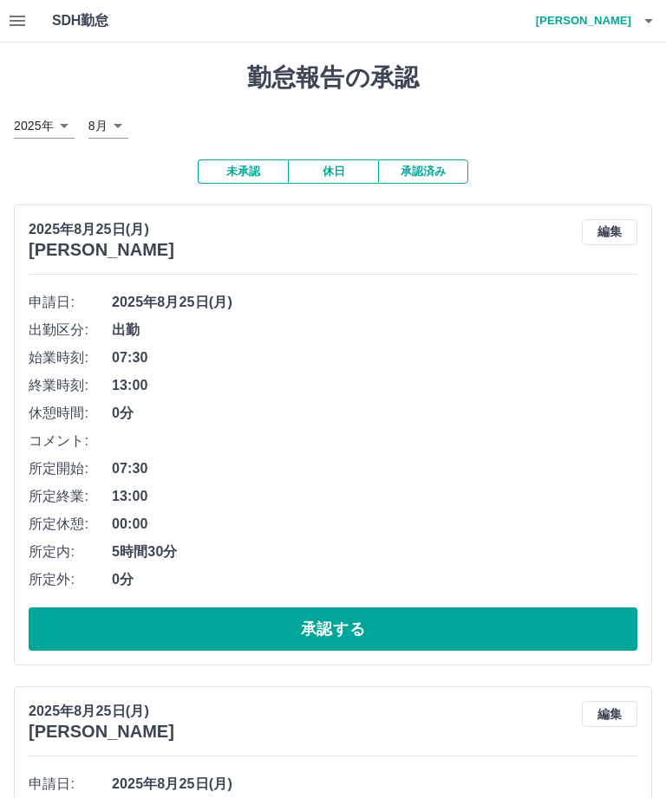
click at [471, 627] on button "承認する" at bounding box center [333, 629] width 608 height 43
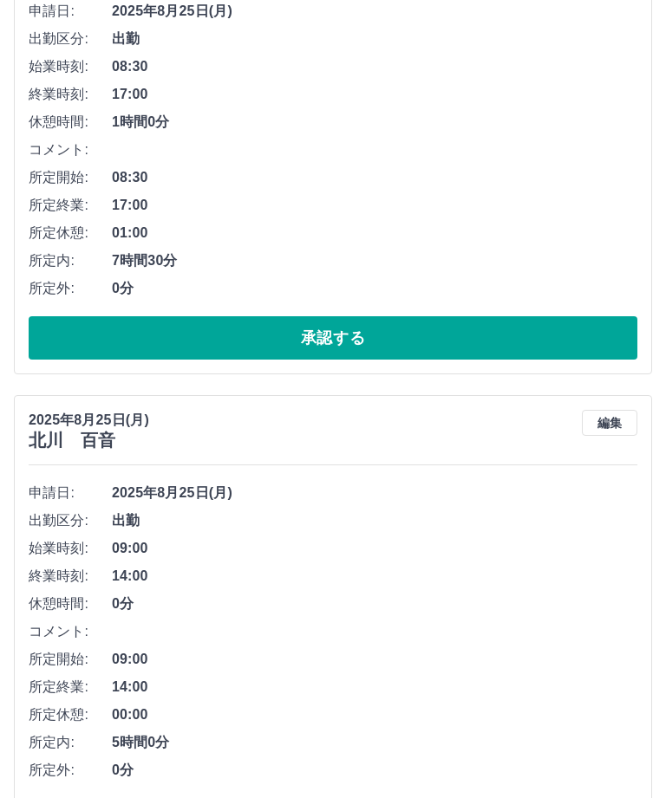
scroll to position [410, 0]
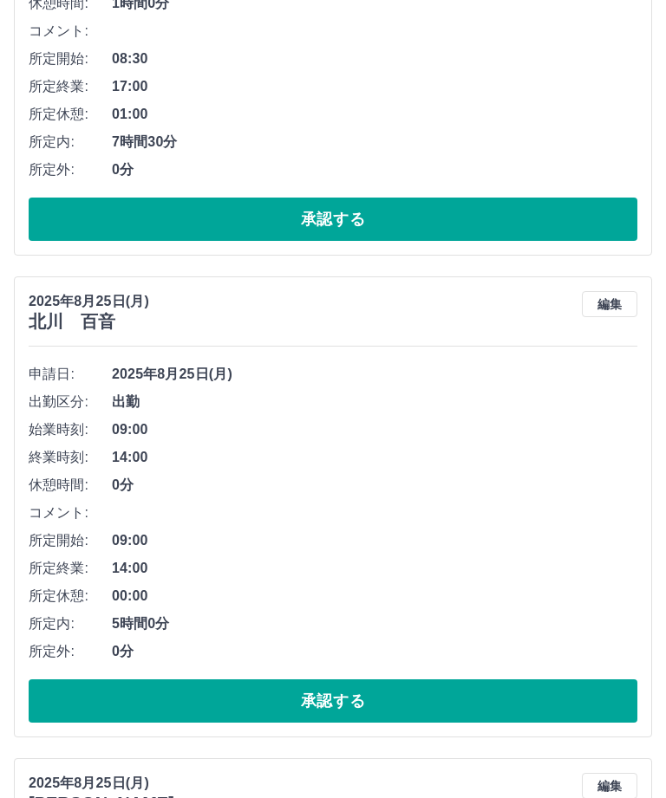
click at [450, 699] on button "承認する" at bounding box center [333, 700] width 608 height 43
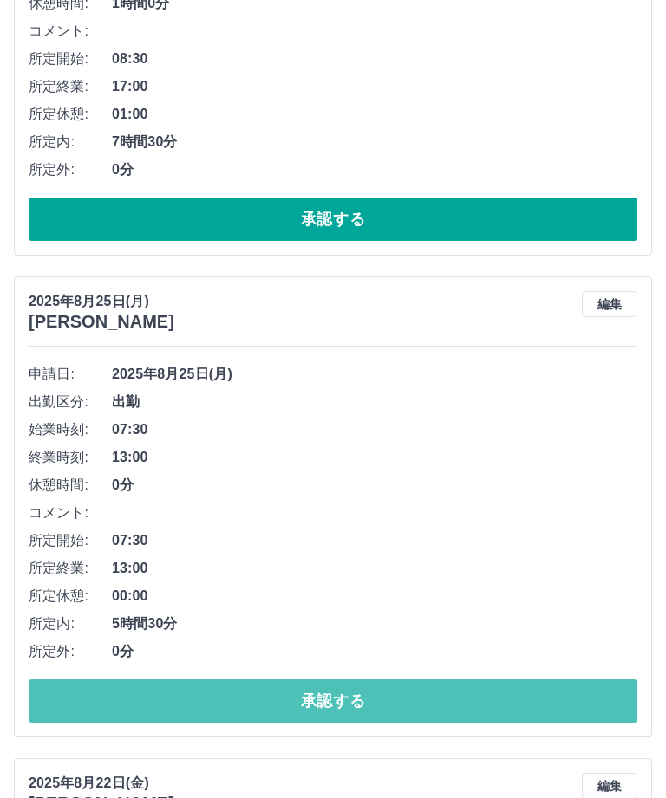
click at [465, 708] on button "承認する" at bounding box center [333, 700] width 608 height 43
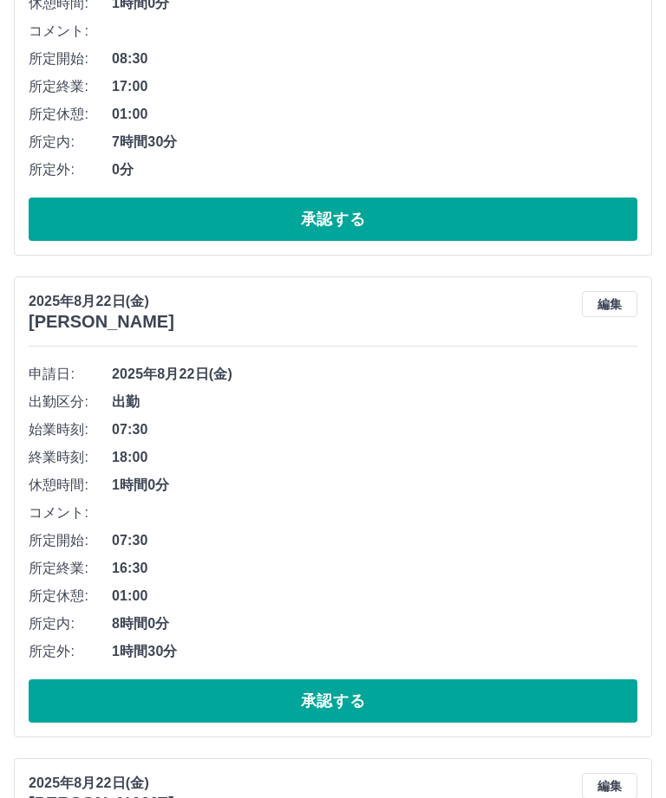
click at [439, 706] on button "承認する" at bounding box center [333, 700] width 608 height 43
click at [426, 705] on button "承認する" at bounding box center [333, 700] width 608 height 43
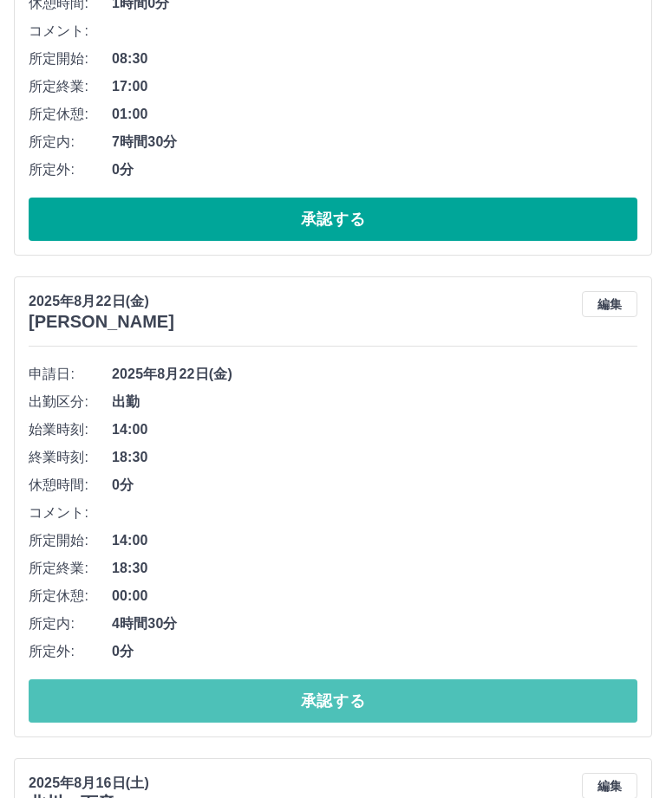
click at [464, 705] on button "承認する" at bounding box center [333, 700] width 608 height 43
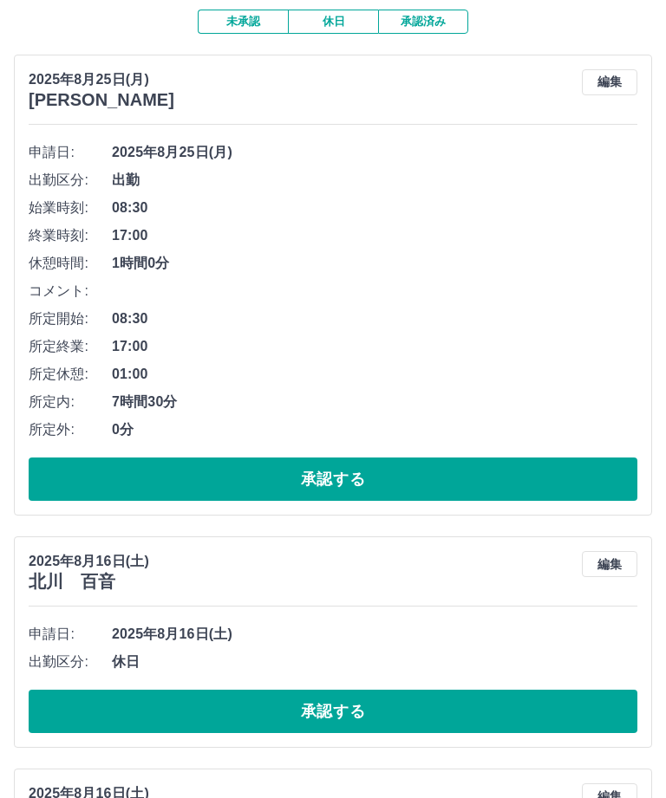
scroll to position [150, 0]
click at [608, 76] on button "編集" at bounding box center [609, 82] width 55 height 26
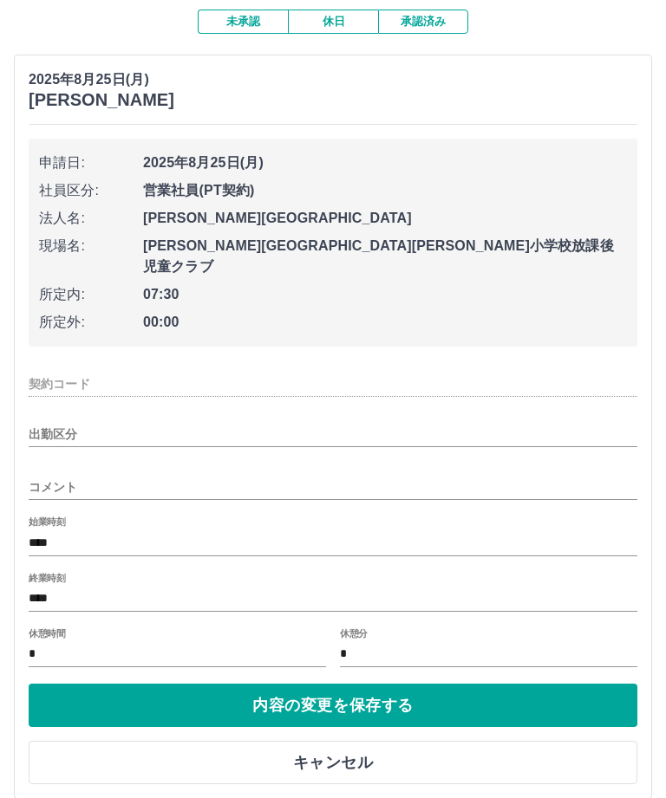
type input "********"
type input "**"
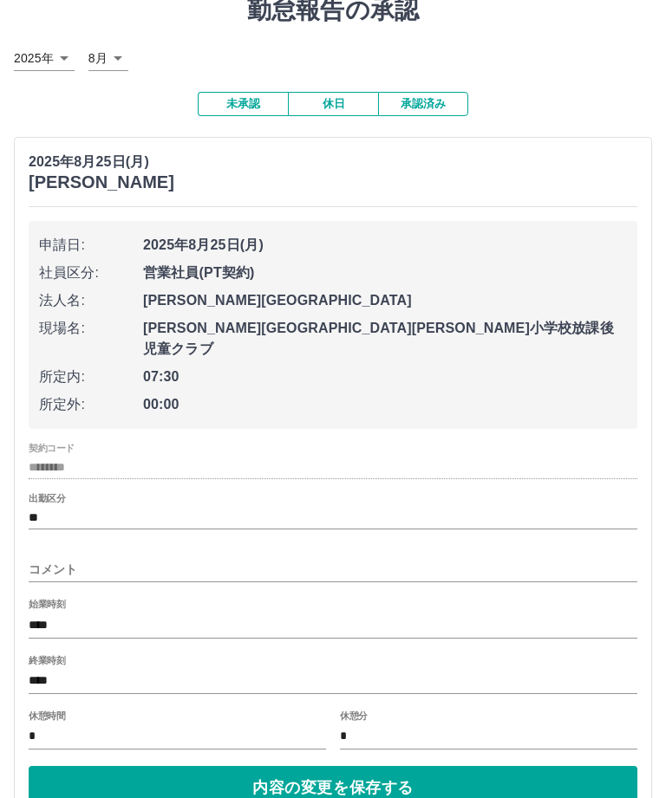
scroll to position [66, 0]
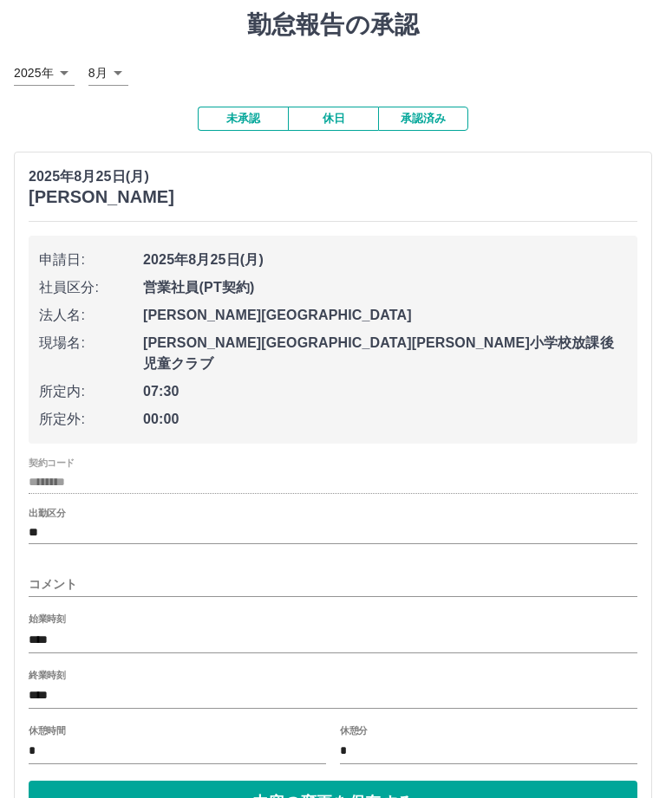
click at [61, 684] on input "****" at bounding box center [333, 696] width 608 height 25
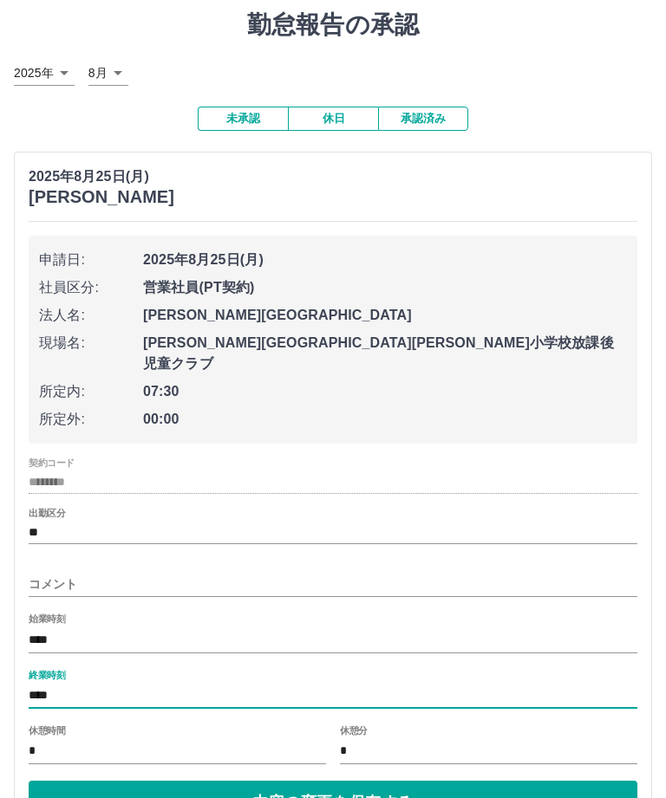
scroll to position [165, 0]
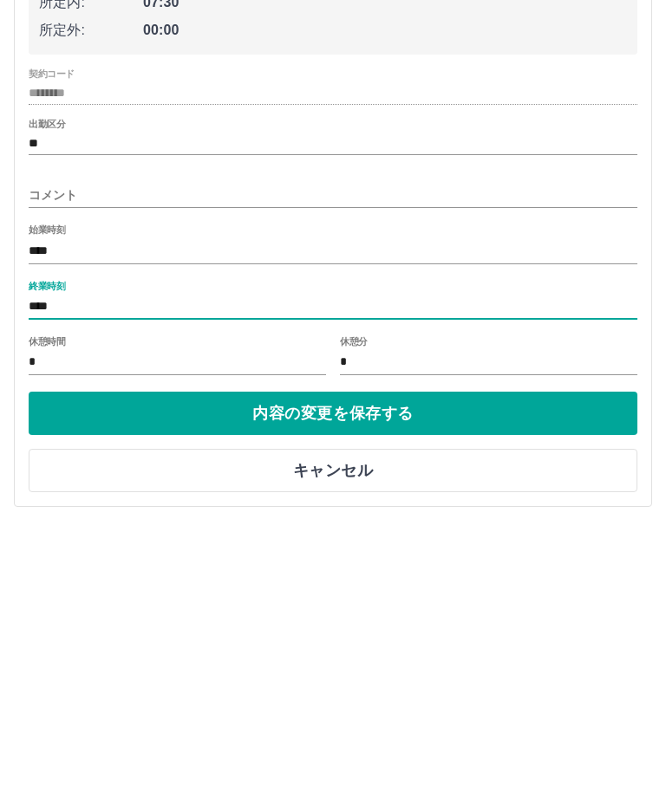
click at [73, 572] on input "****" at bounding box center [333, 584] width 608 height 25
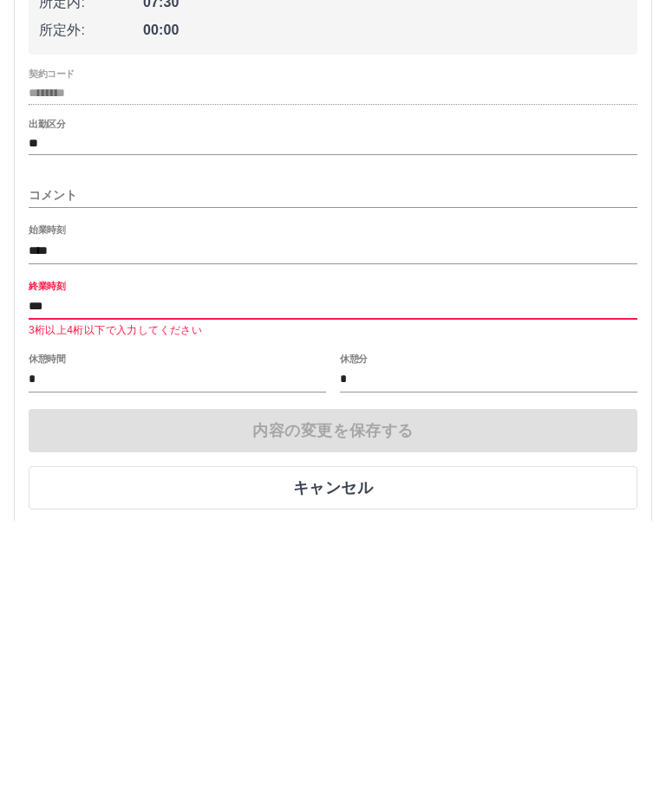
type input "****"
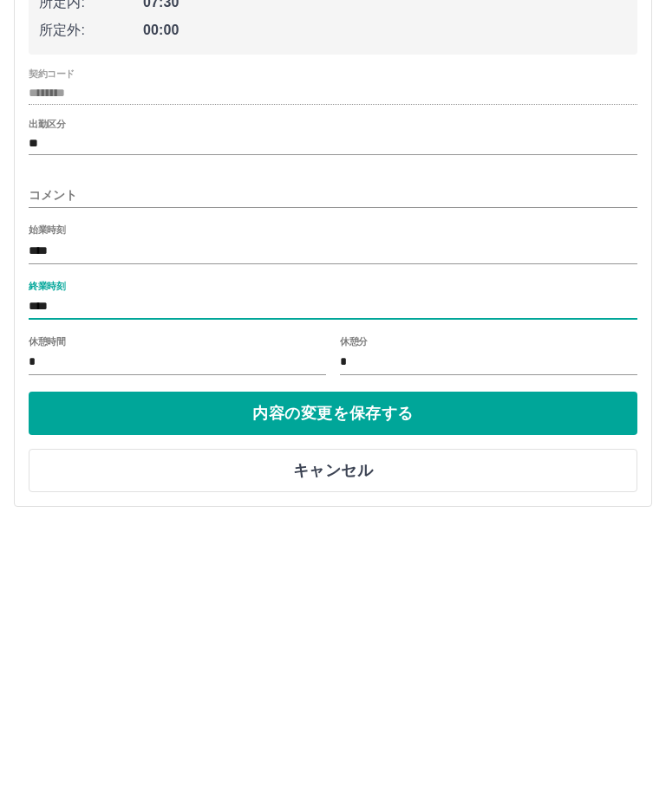
click at [472, 669] on button "内容の変更を保存する" at bounding box center [333, 690] width 608 height 43
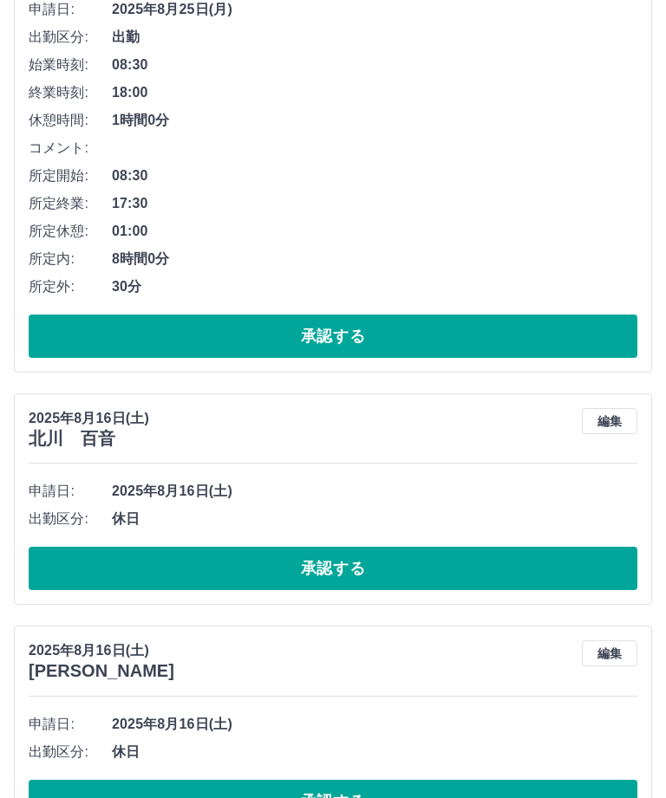
scroll to position [290, 0]
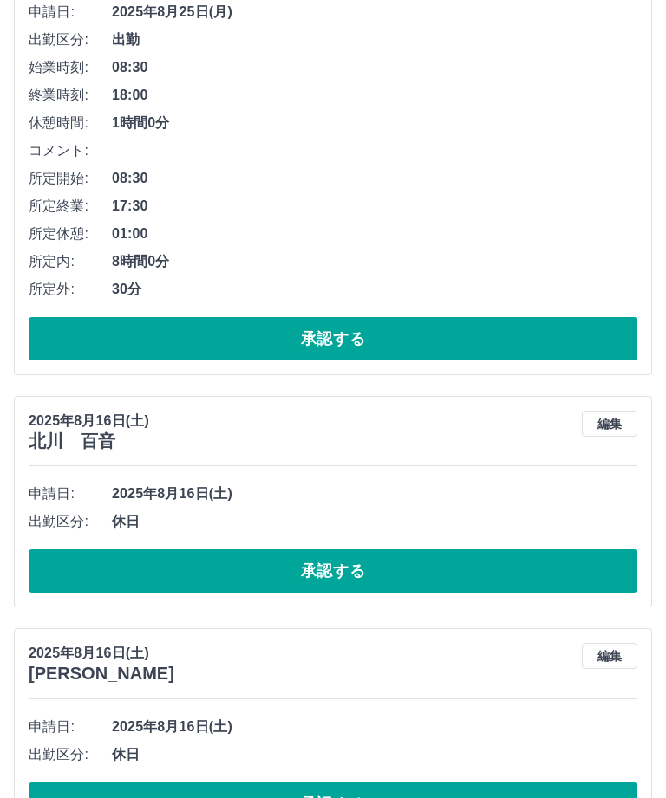
click at [436, 575] on button "承認する" at bounding box center [333, 570] width 608 height 43
click at [406, 575] on button "承認する" at bounding box center [333, 570] width 608 height 43
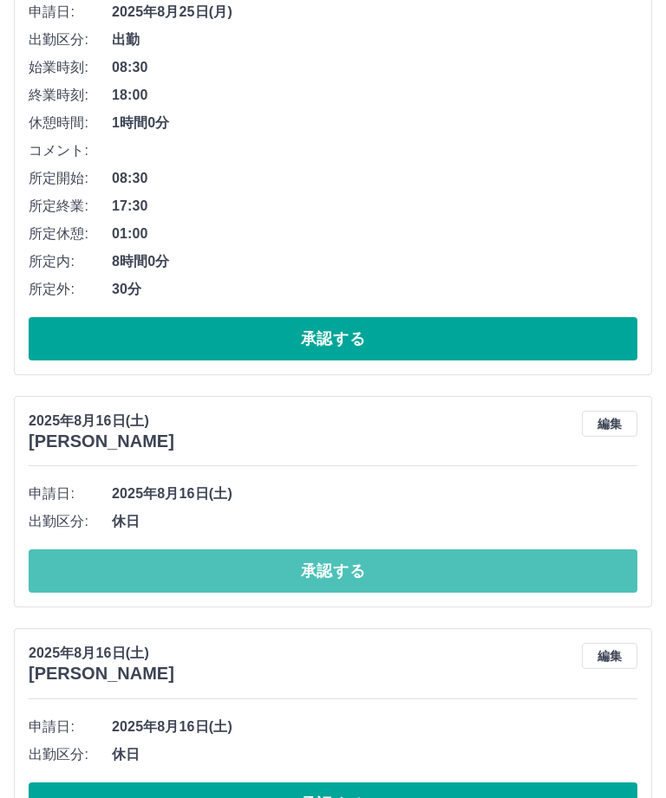
click at [403, 568] on button "承認する" at bounding box center [333, 570] width 608 height 43
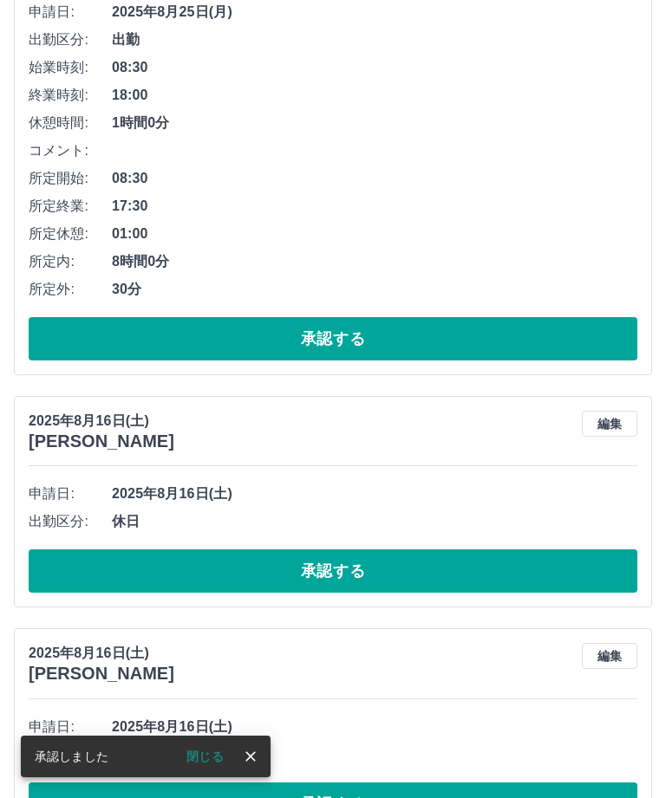
click at [440, 571] on button "承認する" at bounding box center [333, 570] width 608 height 43
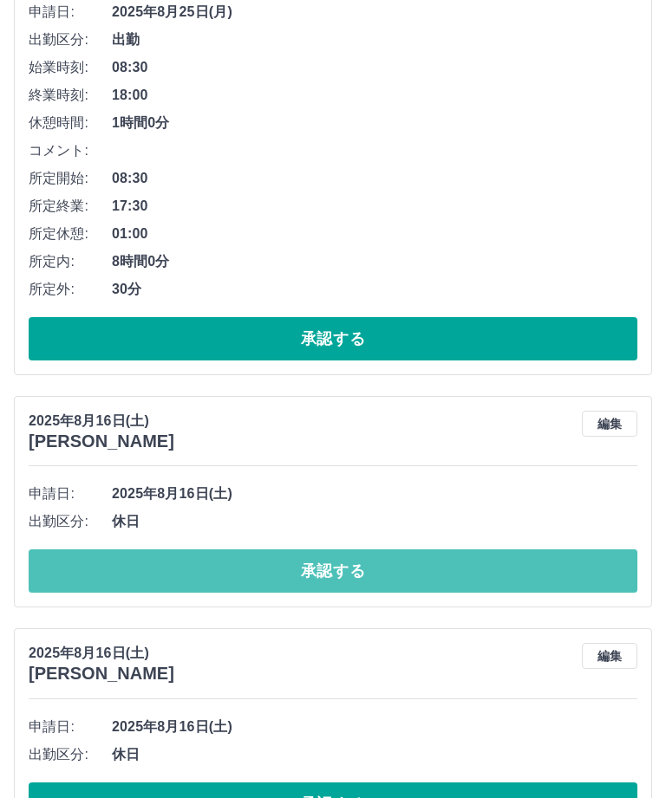
click at [452, 561] on button "承認する" at bounding box center [333, 570] width 608 height 43
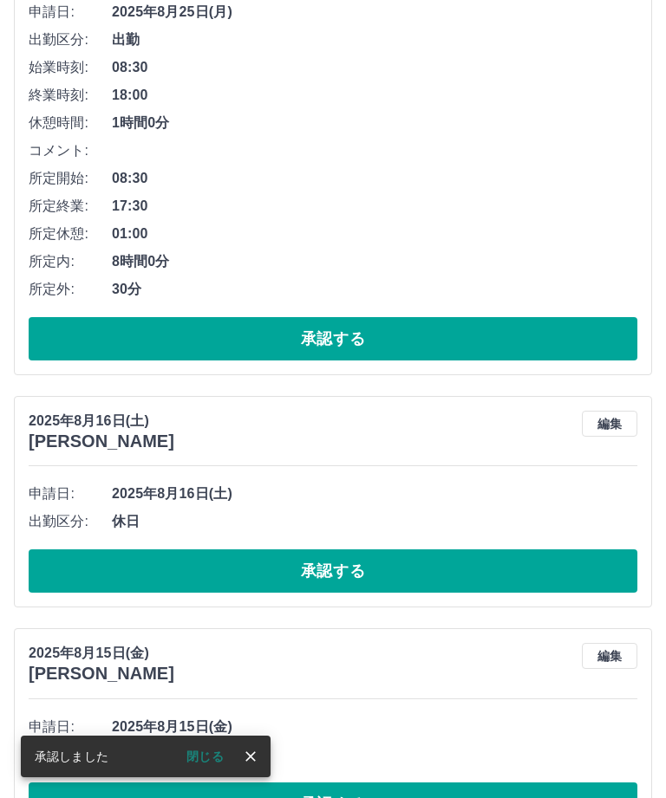
click at [445, 575] on button "承認する" at bounding box center [333, 570] width 608 height 43
click at [441, 573] on button "承認する" at bounding box center [333, 570] width 608 height 43
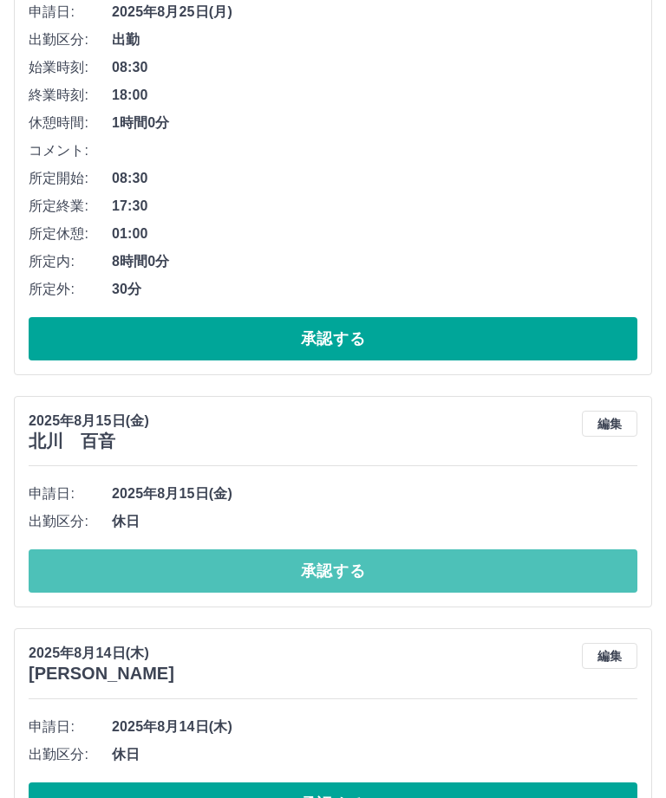
click at [462, 571] on button "承認する" at bounding box center [333, 570] width 608 height 43
click at [429, 569] on button "承認する" at bounding box center [333, 570] width 608 height 43
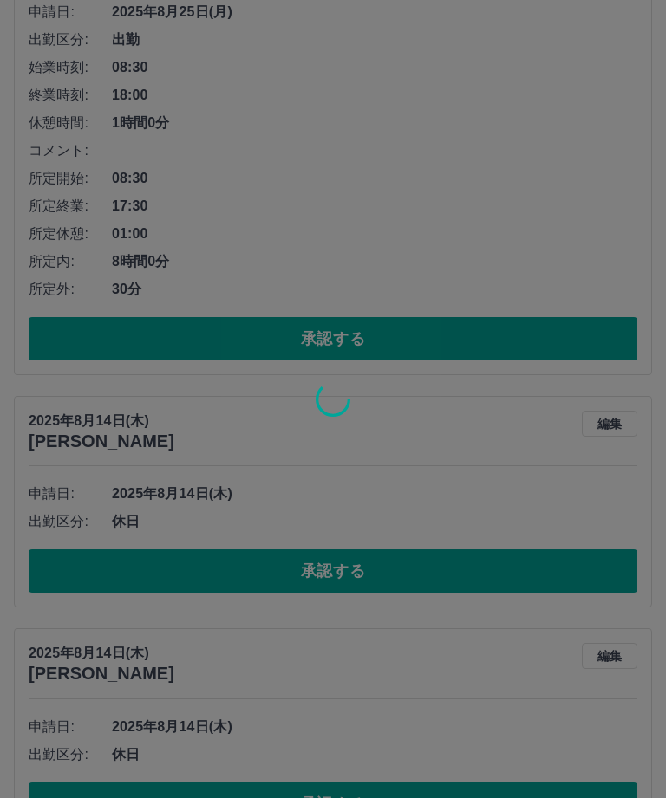
scroll to position [68, 0]
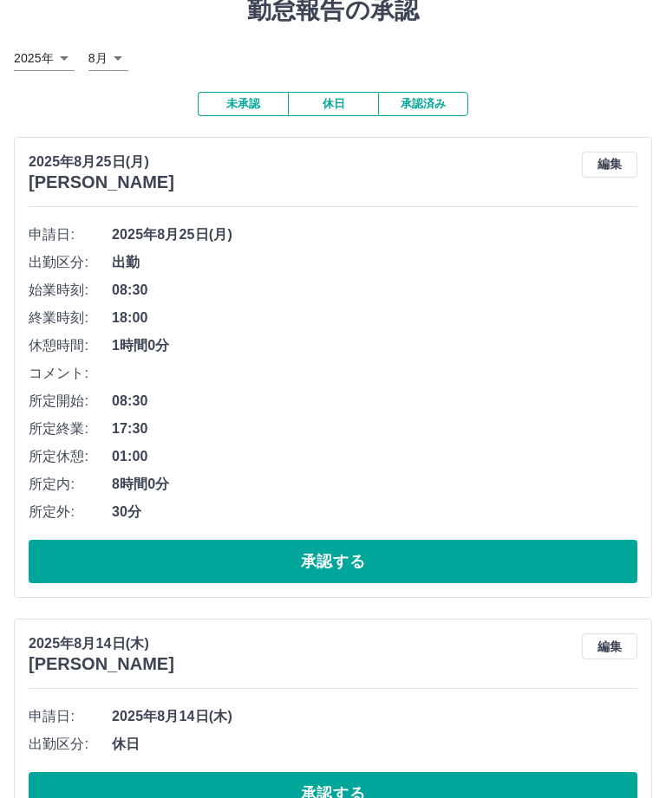
click at [268, 793] on button "承認する" at bounding box center [333, 793] width 608 height 43
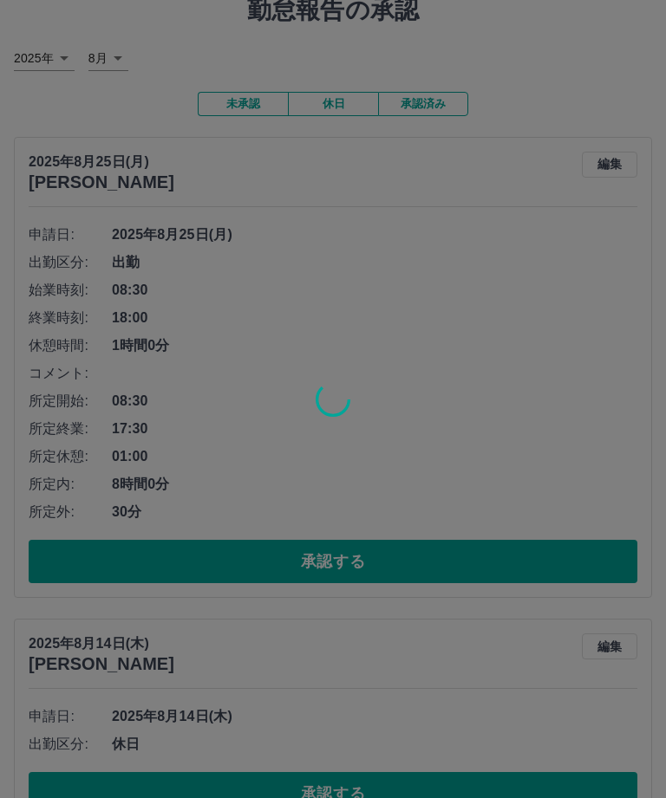
scroll to position [0, 0]
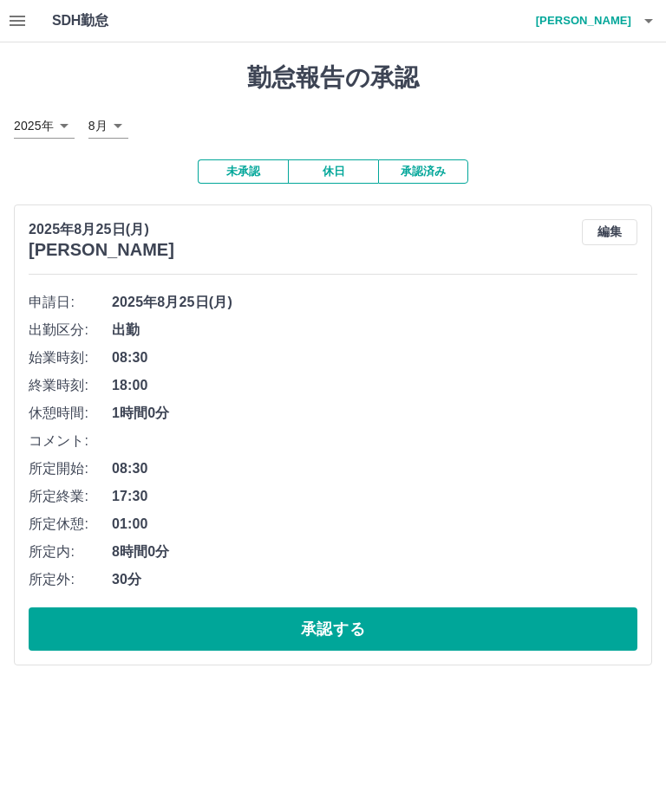
click at [610, 16] on h4 "[PERSON_NAME]" at bounding box center [579, 21] width 104 height 42
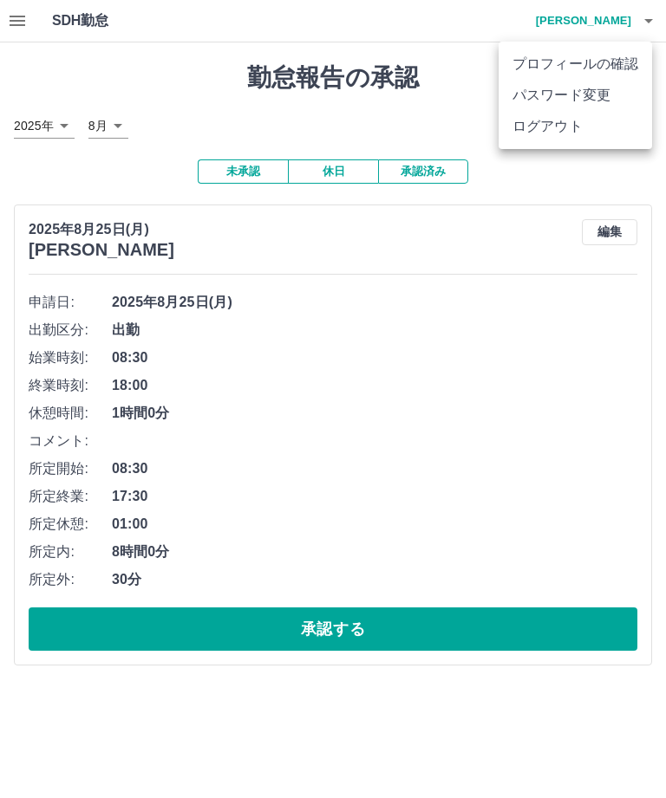
click at [556, 125] on li "ログアウト" at bounding box center [574, 126] width 153 height 31
